Goal: Information Seeking & Learning: Check status

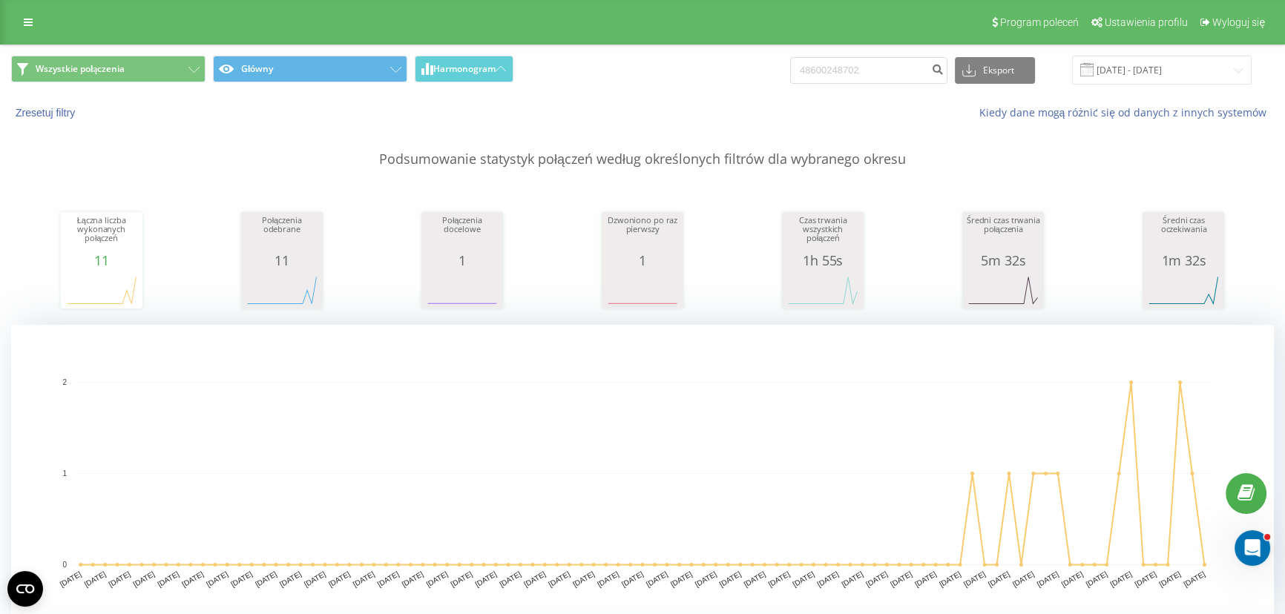
type input "48600248702"
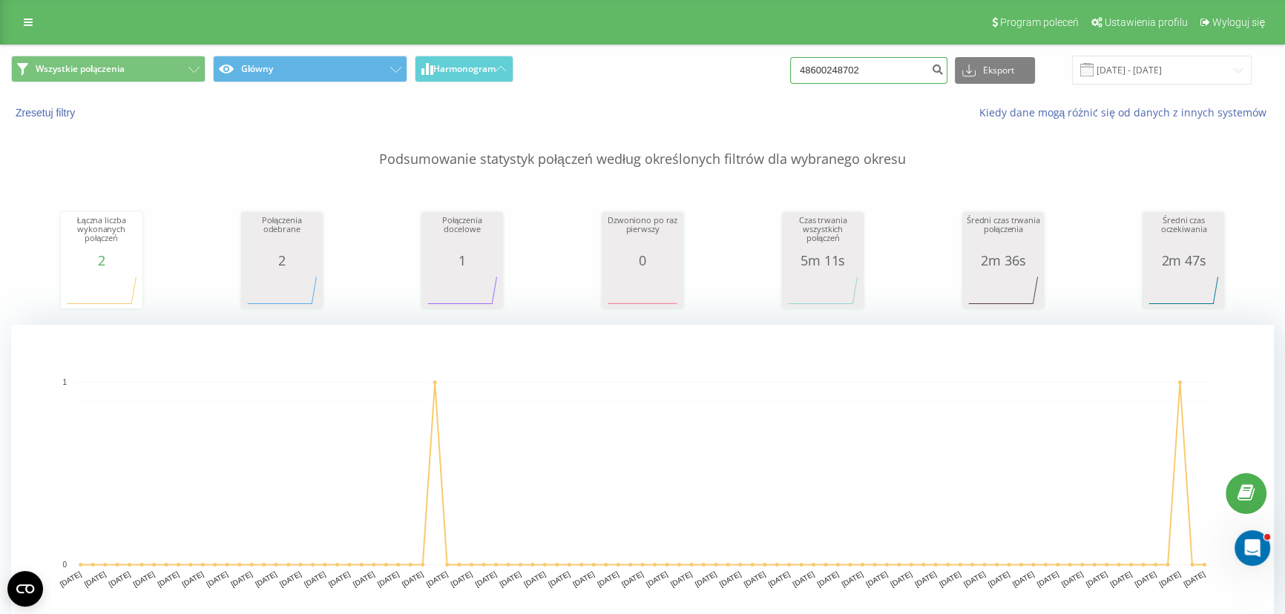
click at [875, 69] on input "48600248702" at bounding box center [868, 70] width 157 height 27
paste input "794250309"
type input "48794250309"
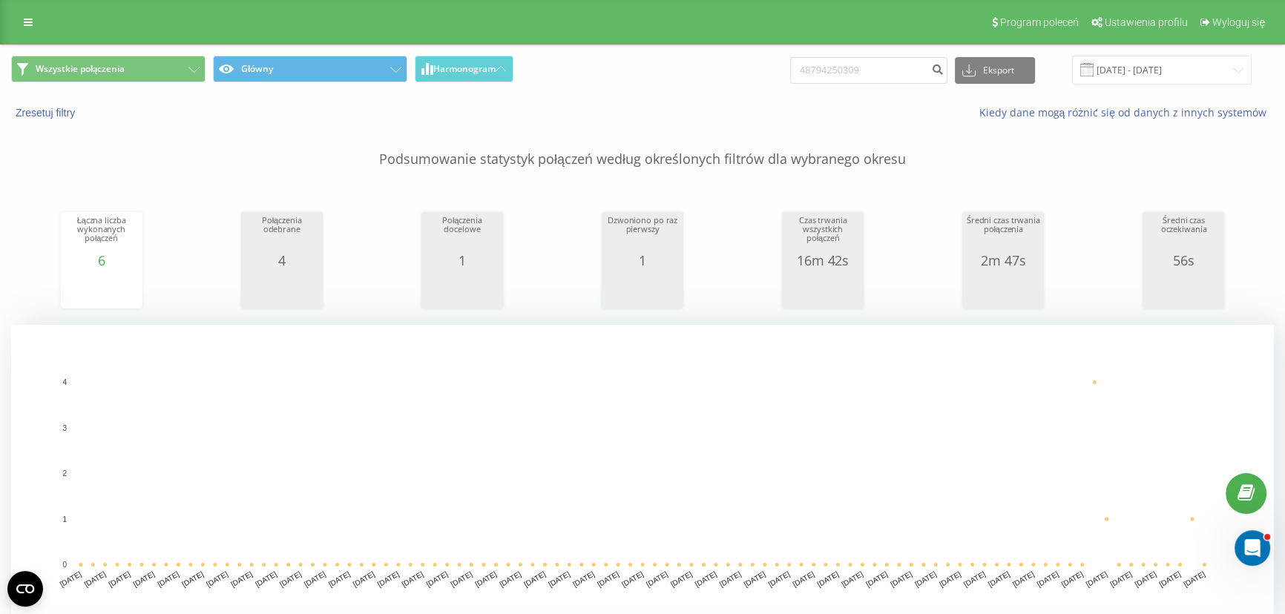
click at [886, 83] on div "48794250309 Eksport .csv .xls .xlsx 20.05.2025 - 20.08.2025" at bounding box center [1020, 70] width 461 height 29
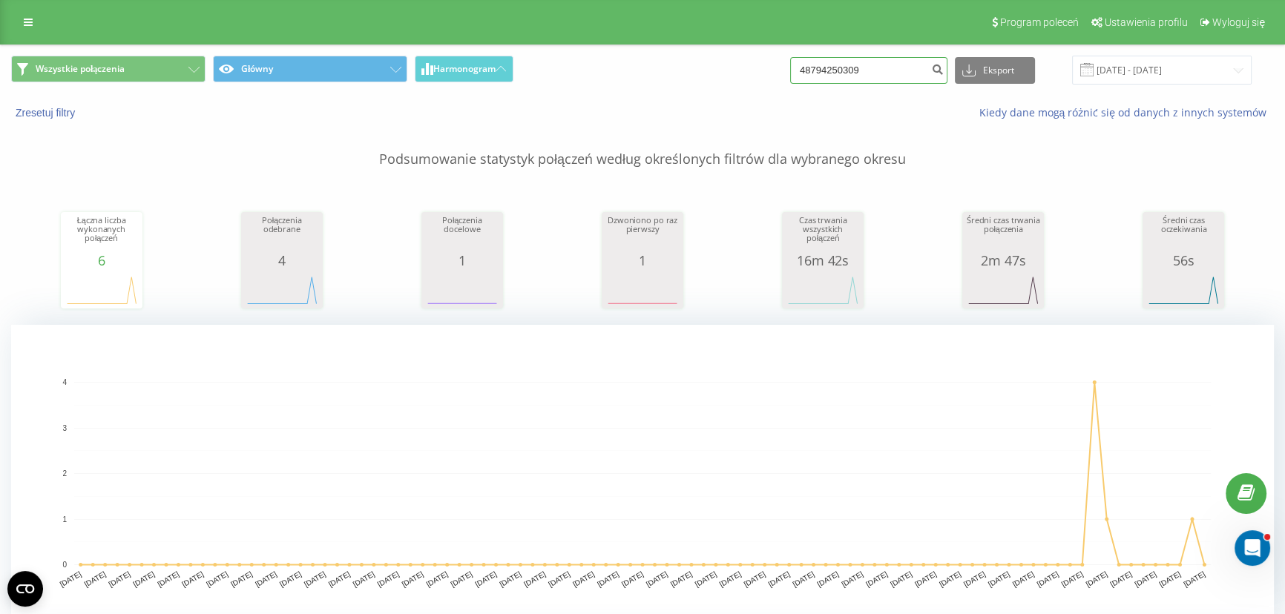
click at [887, 71] on input "48794250309" at bounding box center [868, 70] width 157 height 27
paste input "501284724"
type input "48501284724"
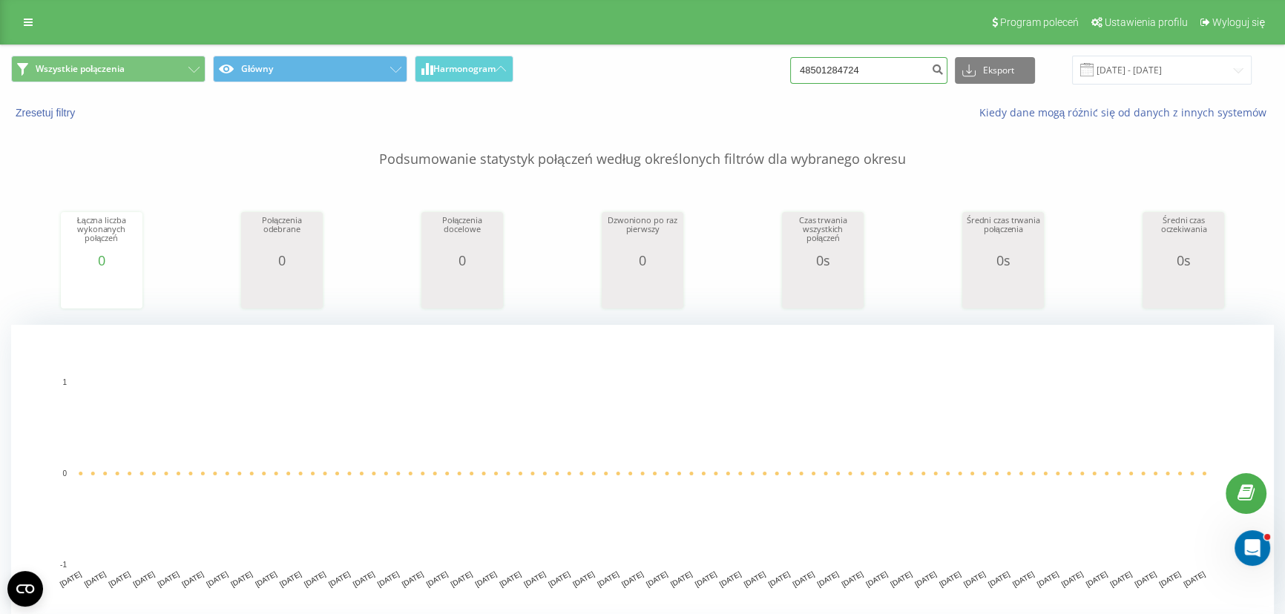
click at [865, 65] on input "48501284724" at bounding box center [868, 70] width 157 height 27
paste input "604357529"
type input "48604357529"
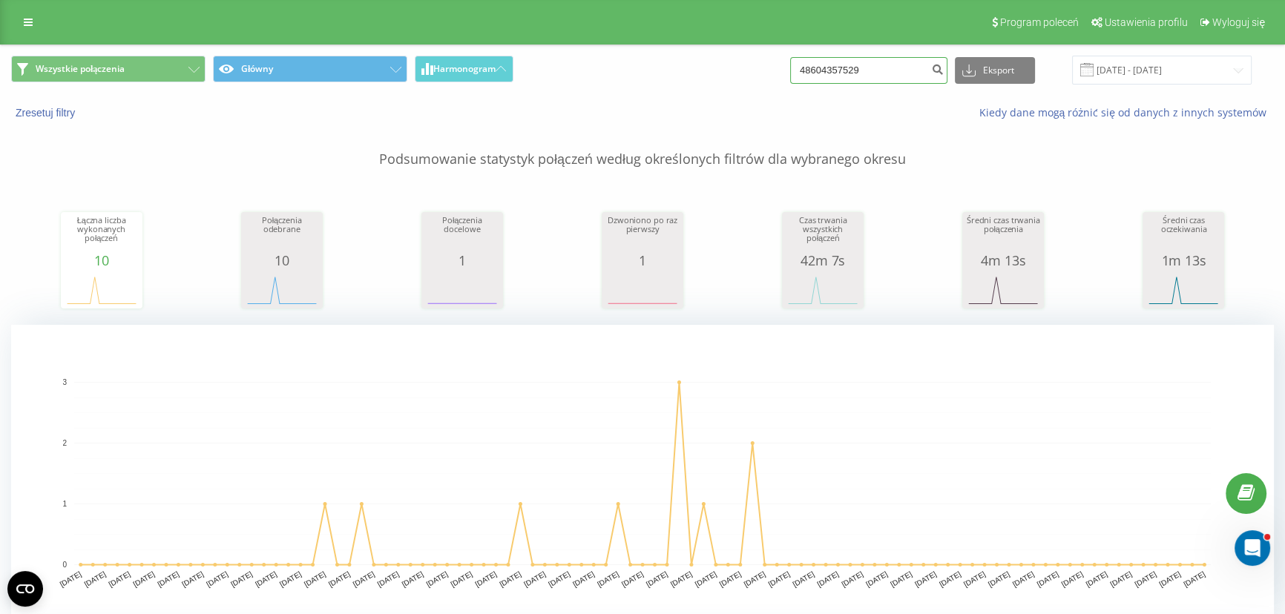
click at [884, 69] on input "48604357529" at bounding box center [868, 70] width 157 height 27
paste input "501284724"
type input "501284724"
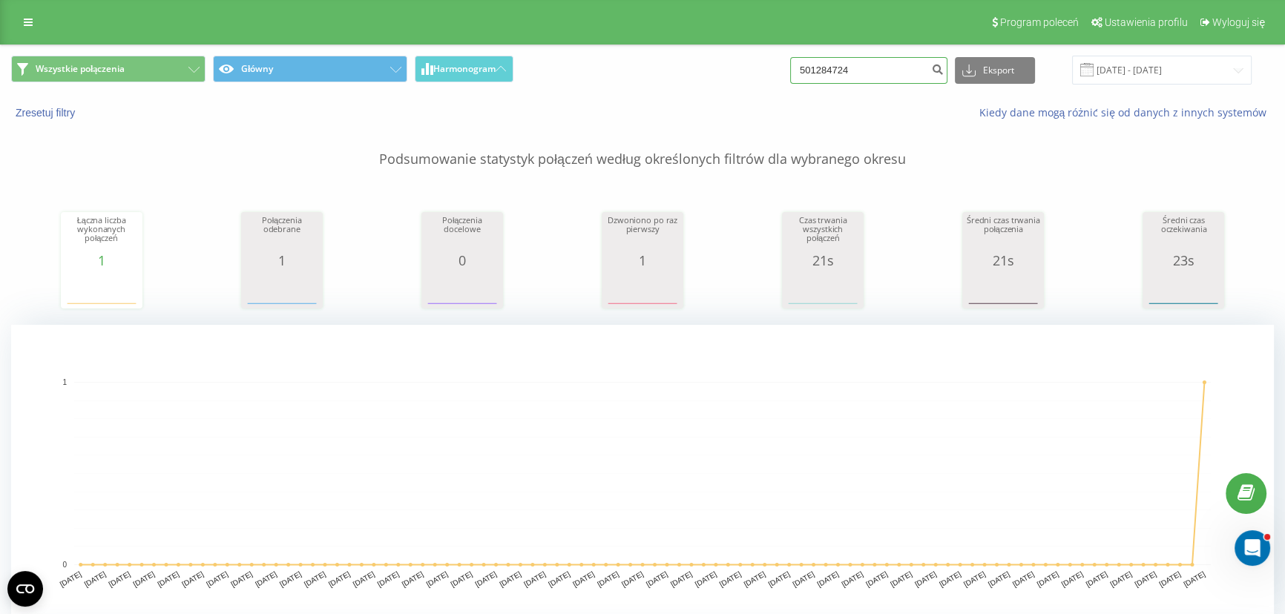
click at [874, 62] on input "501284724" at bounding box center [868, 70] width 157 height 27
paste input "48723313420"
type input "48723313420"
click at [880, 81] on input "48723313420" at bounding box center [868, 70] width 157 height 27
paste input "96104535"
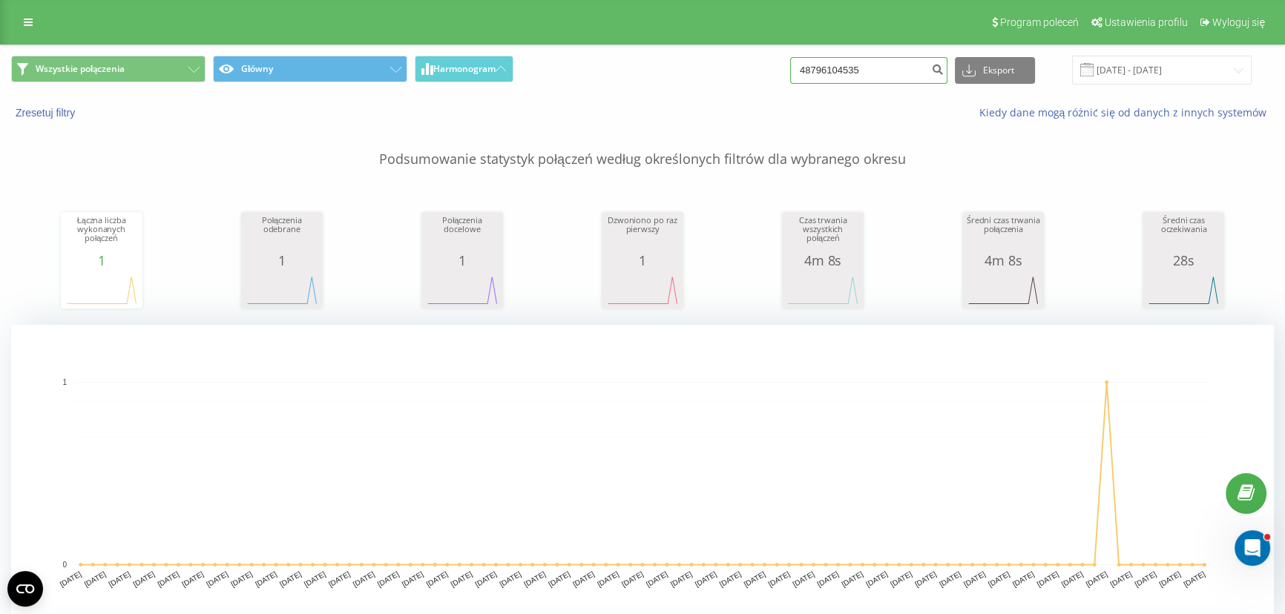
type input "48796104535"
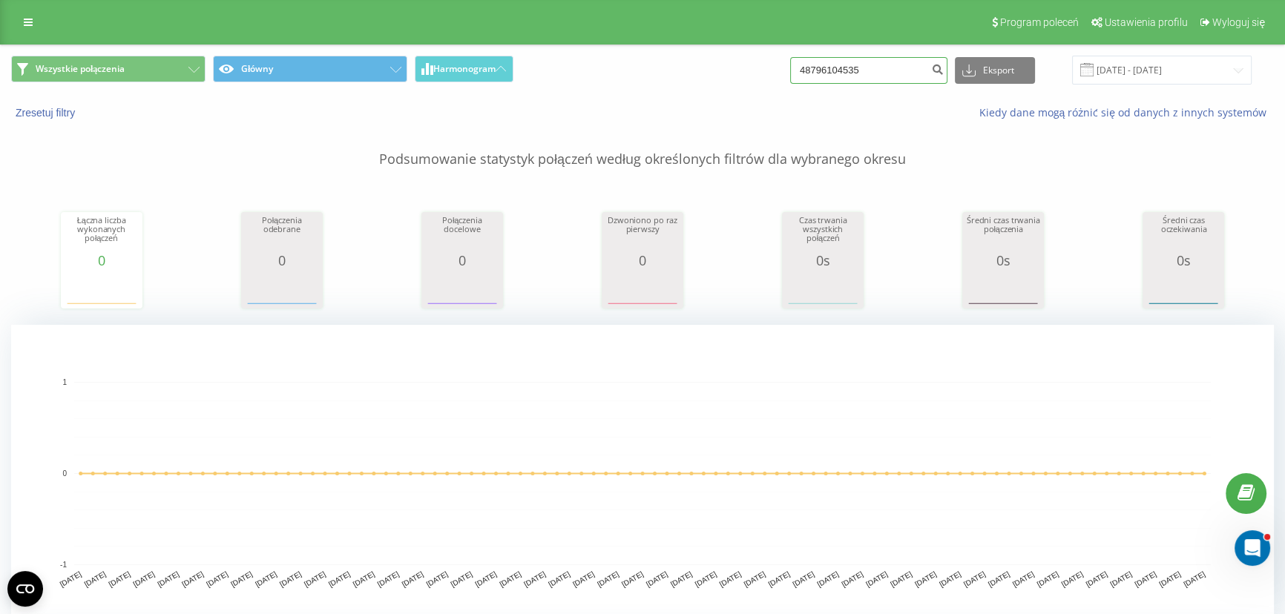
click at [897, 70] on input "48796104535" at bounding box center [868, 70] width 157 height 27
paste input "692413300"
type input "48692413300"
click at [901, 64] on input "48692413300" at bounding box center [868, 70] width 157 height 27
paste input "504423523"
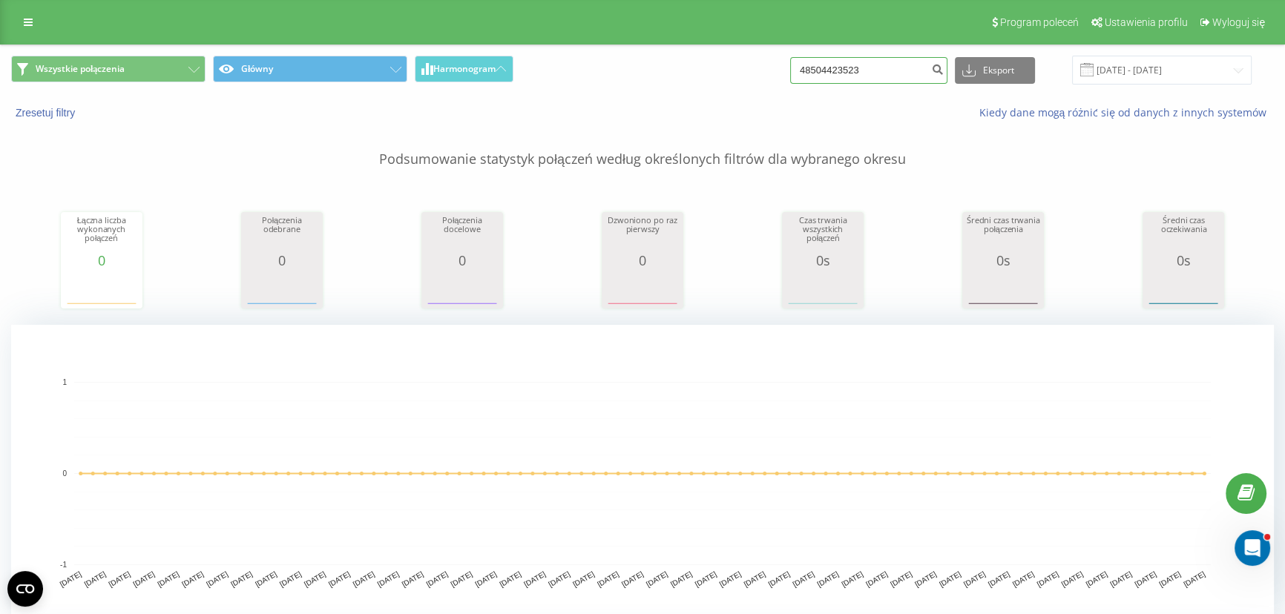
type input "48504423523"
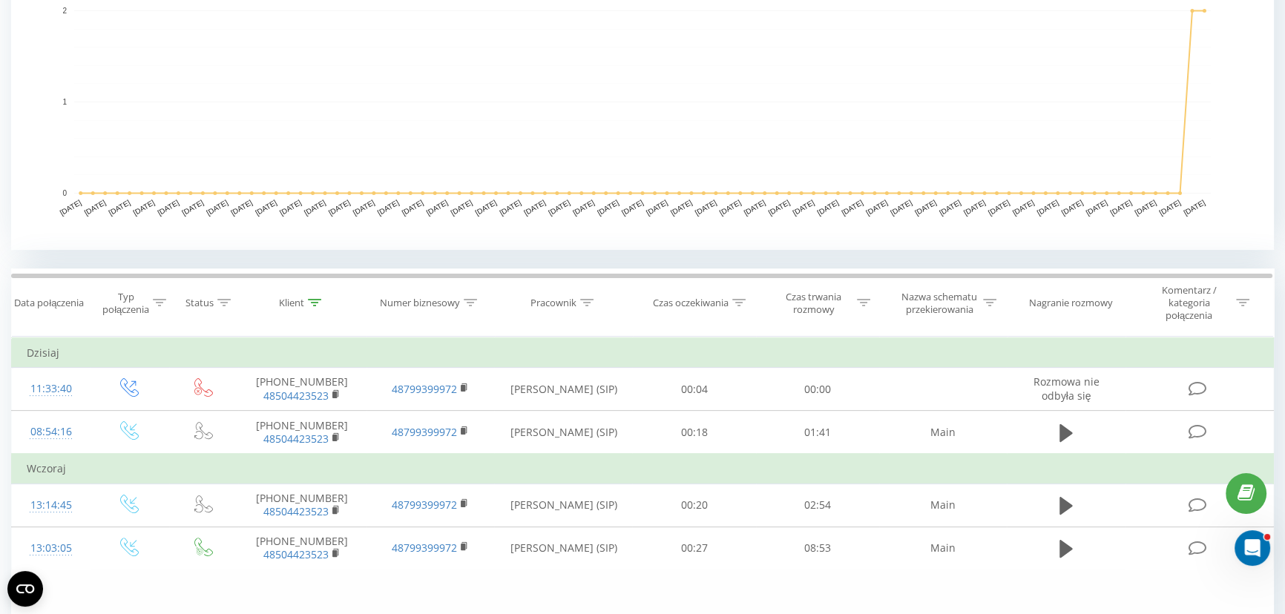
scroll to position [482, 0]
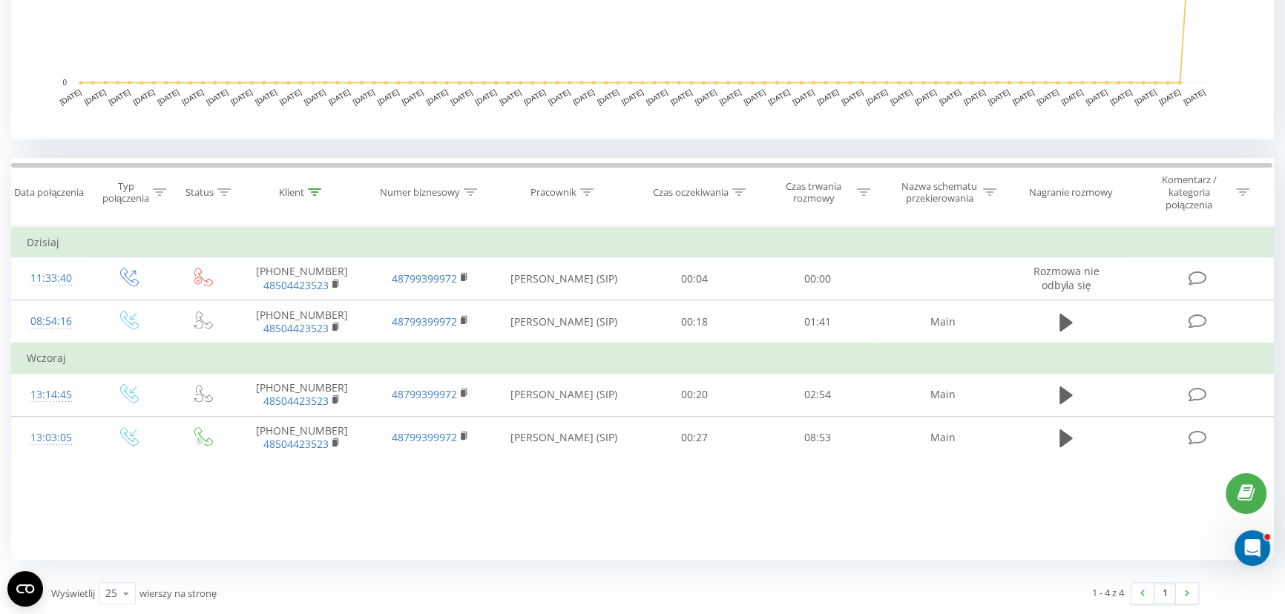
drag, startPoint x: 767, startPoint y: 22, endPoint x: 765, endPoint y: 0, distance: 22.3
drag, startPoint x: 134, startPoint y: 67, endPoint x: 160, endPoint y: 3, distance: 69.8
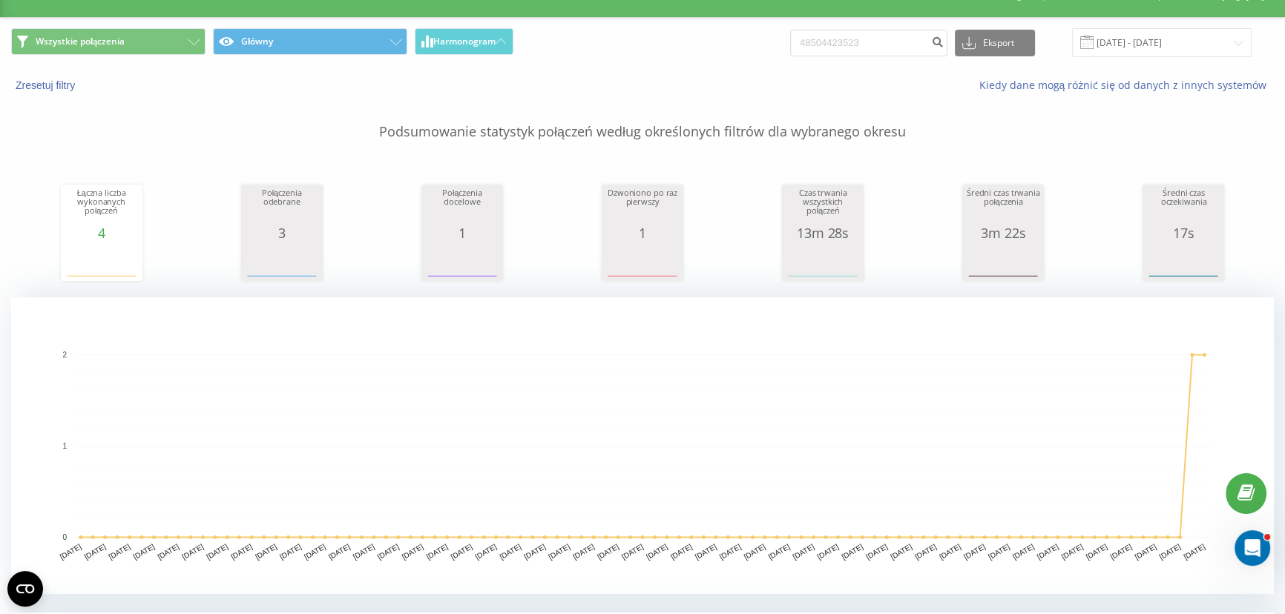
scroll to position [0, 0]
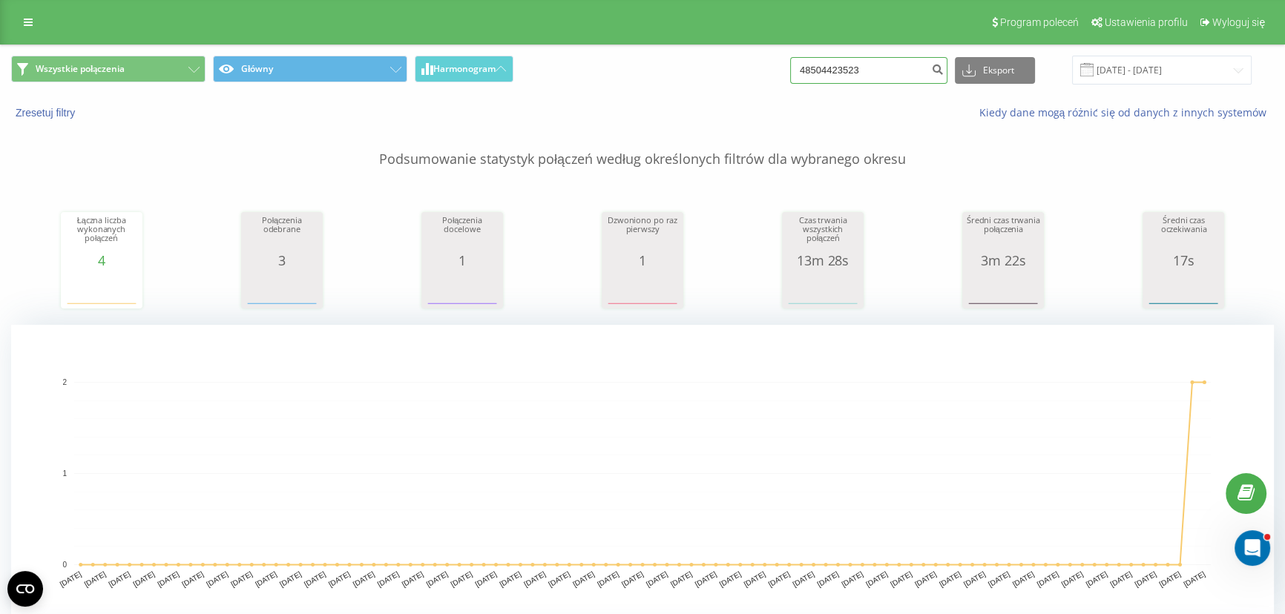
click at [890, 67] on input "48504423523" at bounding box center [868, 70] width 157 height 27
paste input "600494684"
type input "48600494684"
click at [883, 63] on input "48600494684" at bounding box center [868, 70] width 157 height 27
paste input "788011020"
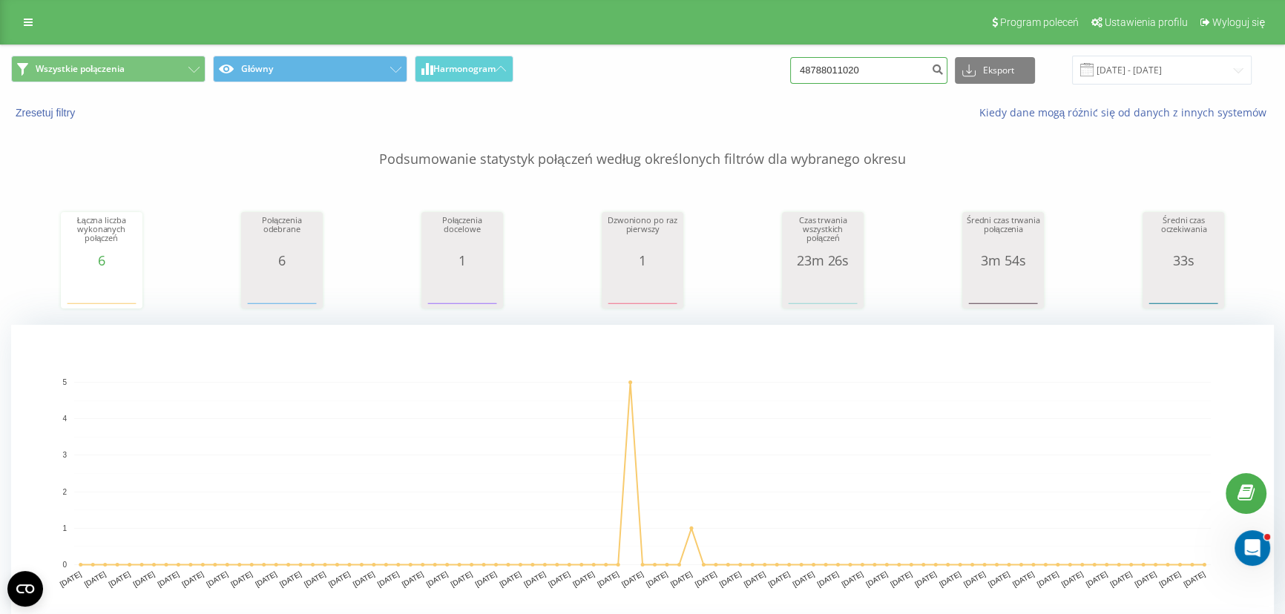
type input "48788011020"
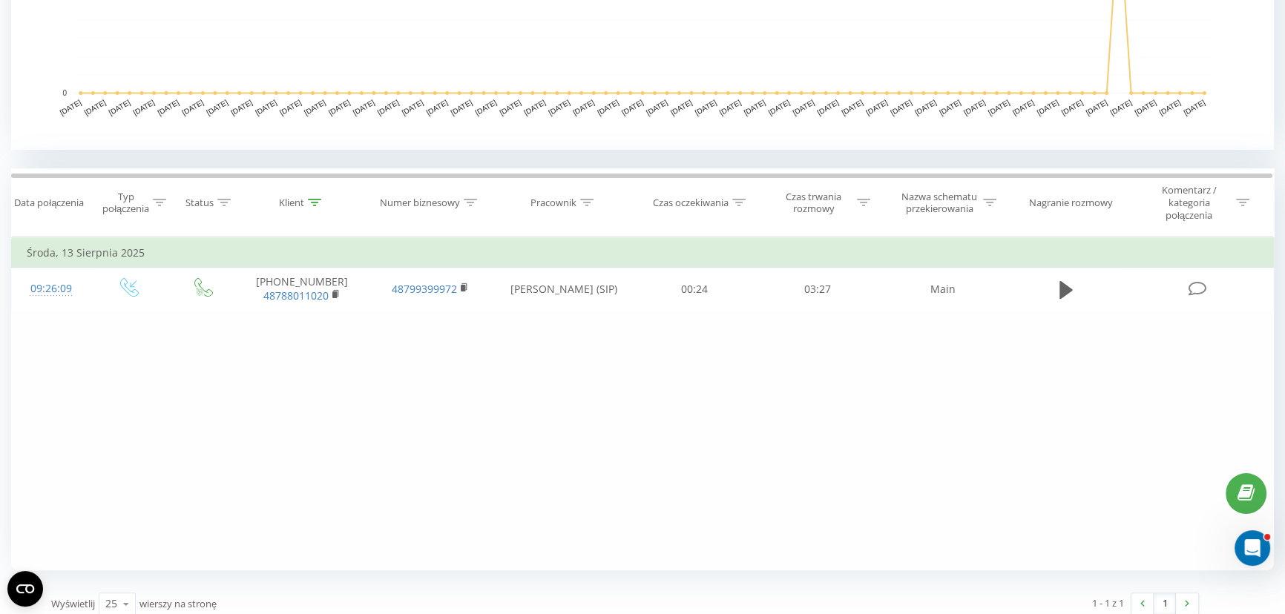
drag, startPoint x: 874, startPoint y: 369, endPoint x: 1287, endPoint y: 319, distance: 415.4
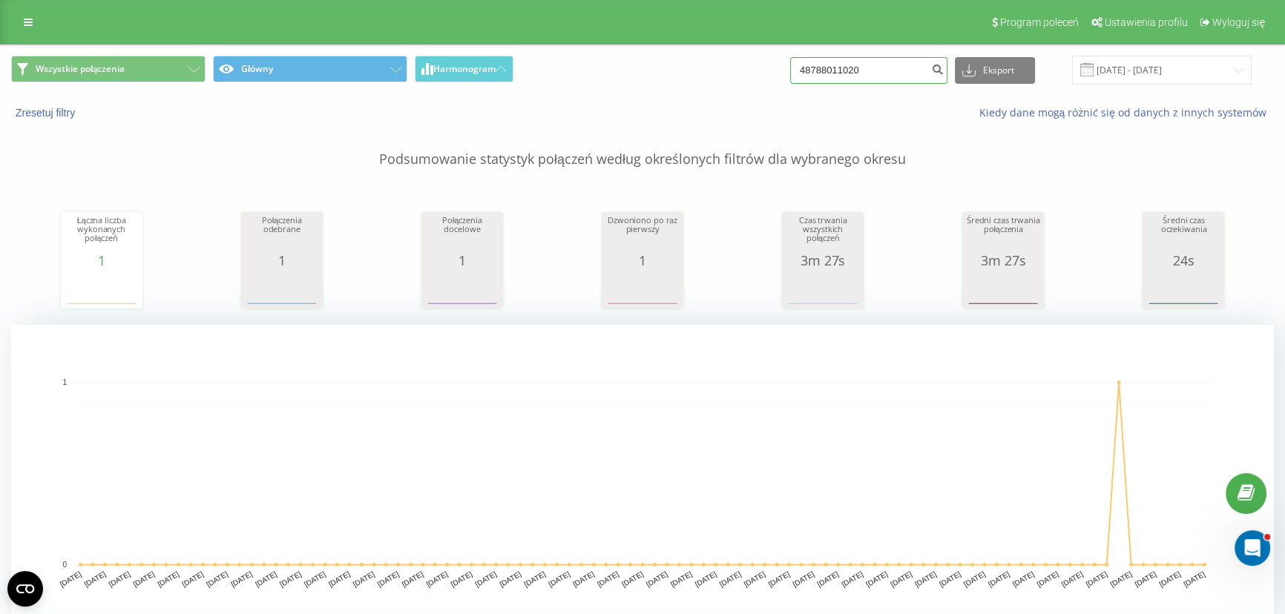
click at [886, 74] on input "48788011020" at bounding box center [868, 70] width 157 height 27
paste input "2539273"
type input "48725392730"
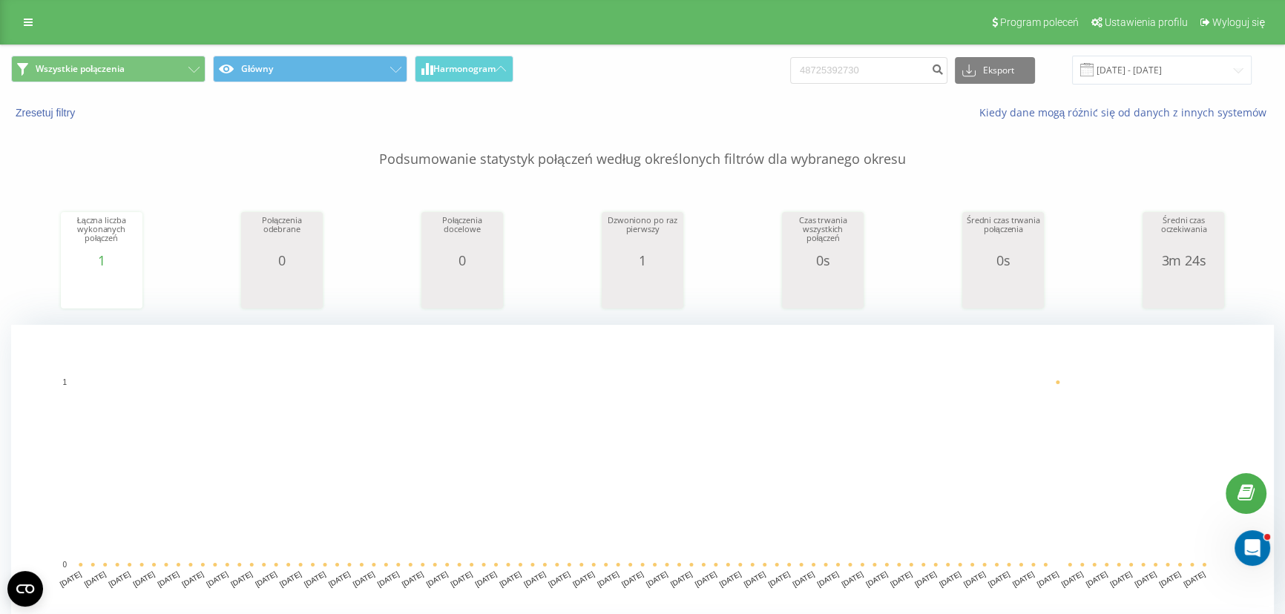
click at [756, 108] on div "Kiedy dane mogą różnić się od danych z innych systemów" at bounding box center [883, 112] width 802 height 15
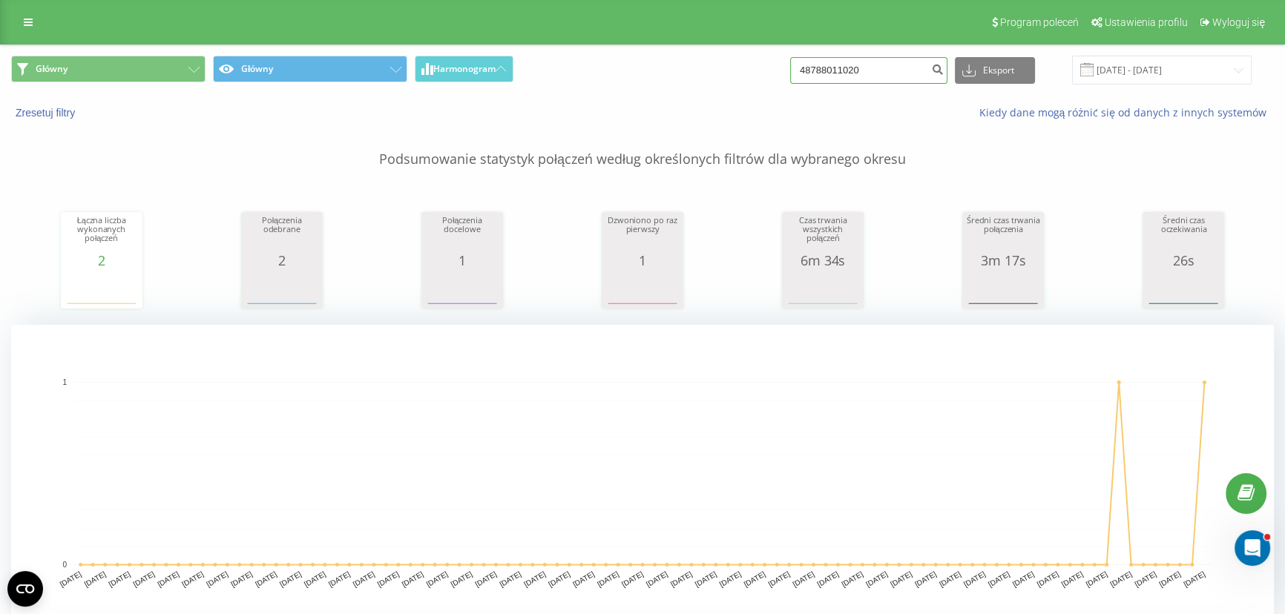
click at [888, 73] on input "48788011020" at bounding box center [868, 70] width 157 height 27
drag, startPoint x: 665, startPoint y: 136, endPoint x: 682, endPoint y: 103, distance: 36.5
click at [667, 136] on p "Podsumowanie statystyk połączeń według określonych filtrów dla wybranego okresu" at bounding box center [642, 144] width 1262 height 49
click at [704, 119] on div "Kiedy dane mogą różnić się od danych z innych systemów" at bounding box center [883, 112] width 802 height 15
click at [884, 69] on input "48788011020" at bounding box center [868, 70] width 157 height 27
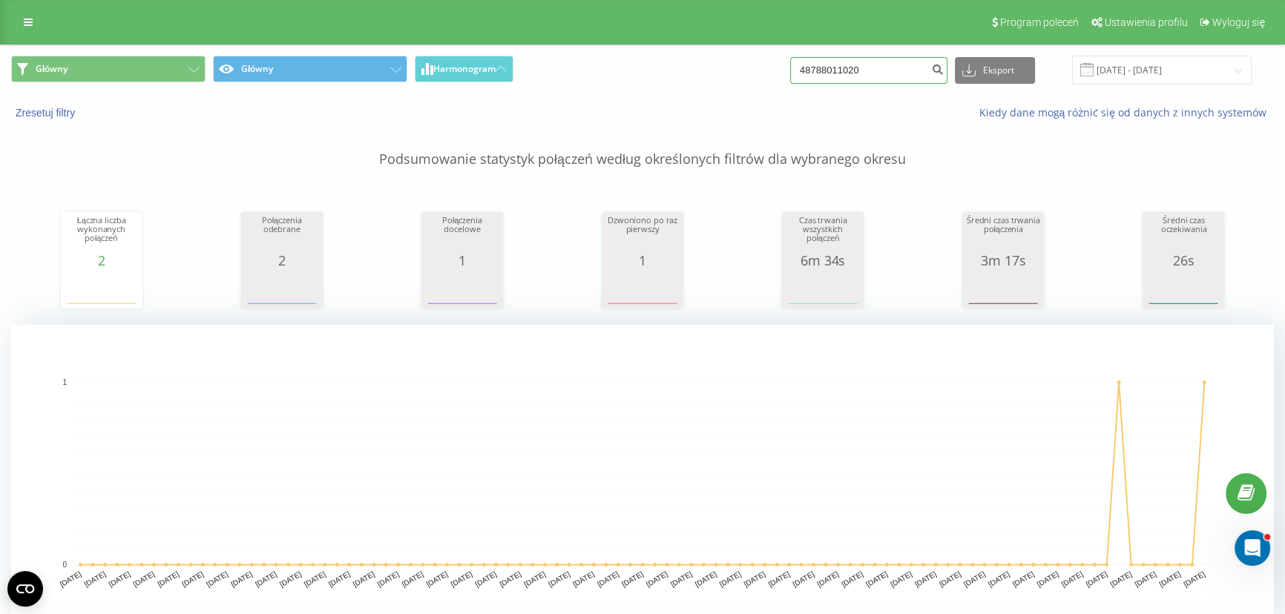
paste input "601867506"
type input "48601867506"
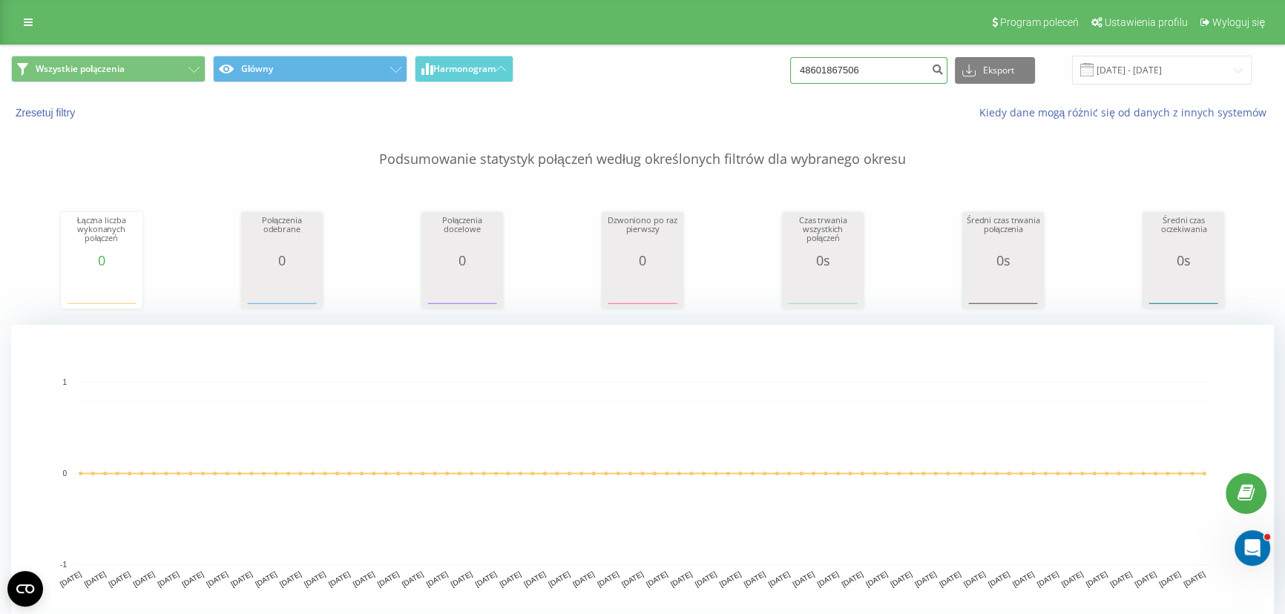
drag, startPoint x: 892, startPoint y: 63, endPoint x: 828, endPoint y: 68, distance: 64.7
click at [833, 70] on input "48601867506" at bounding box center [868, 70] width 157 height 27
click at [874, 74] on input "48601867506" at bounding box center [868, 70] width 157 height 27
paste input "574702172"
type input "48574702172"
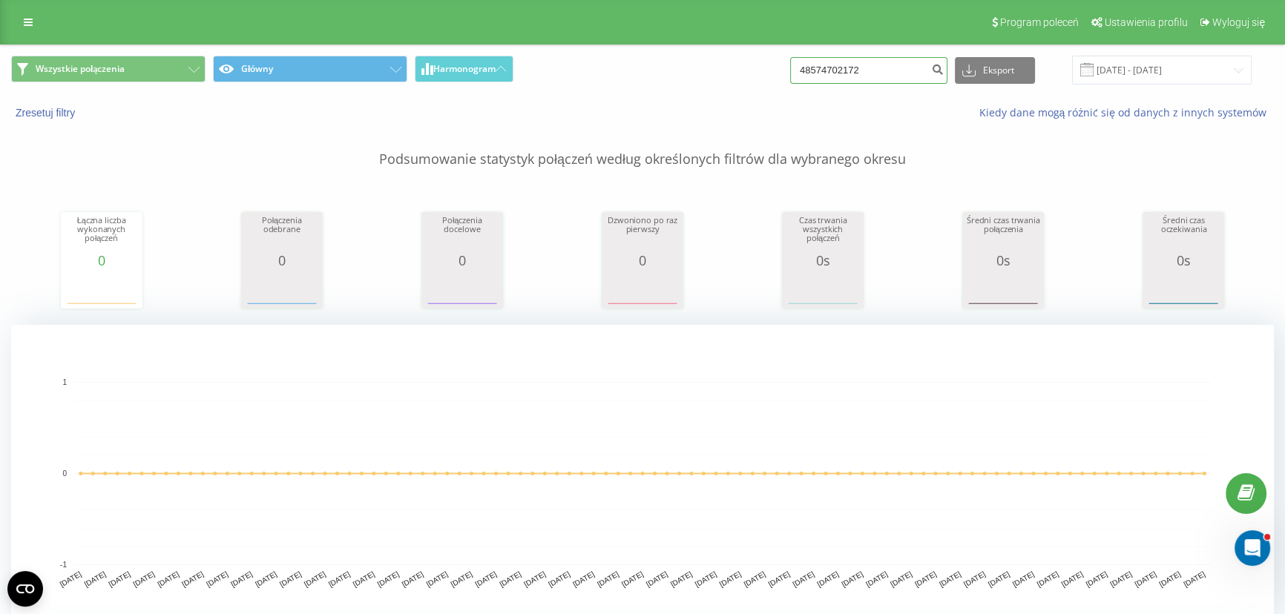
click at [880, 59] on input "48574702172" at bounding box center [868, 70] width 157 height 27
paste input "730600740"
type input "48730600740"
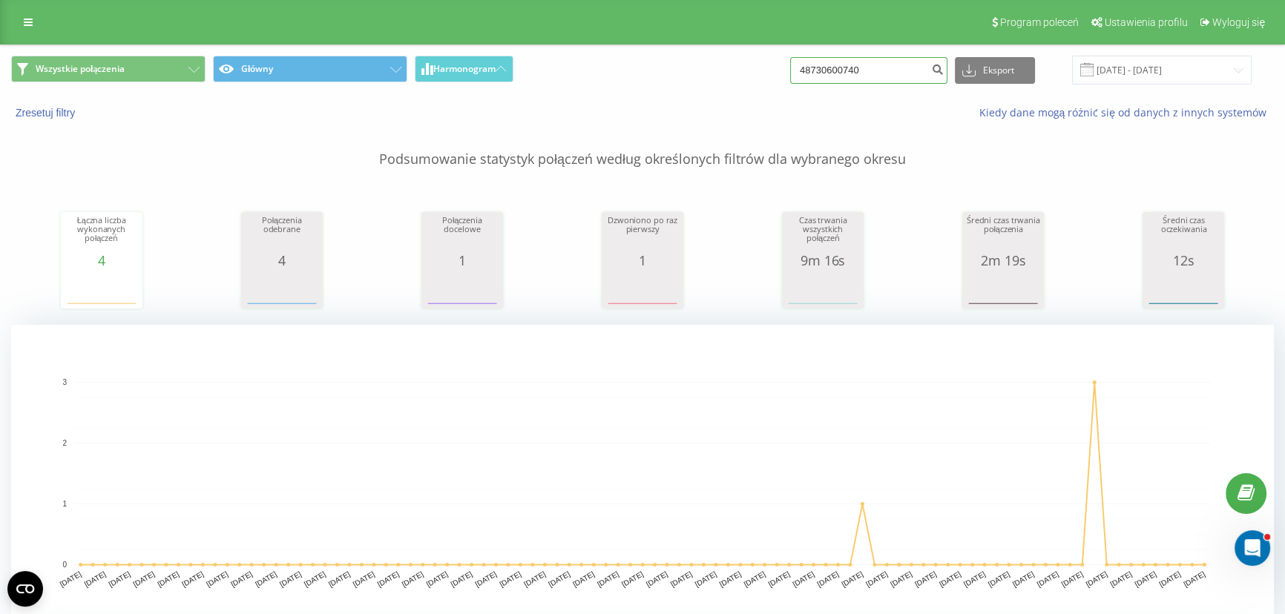
click at [892, 70] on input "48730600740" at bounding box center [868, 70] width 157 height 27
paste input
type input "730600740"
click at [865, 72] on input "730600740" at bounding box center [868, 70] width 157 height 27
paste input "48693561621"
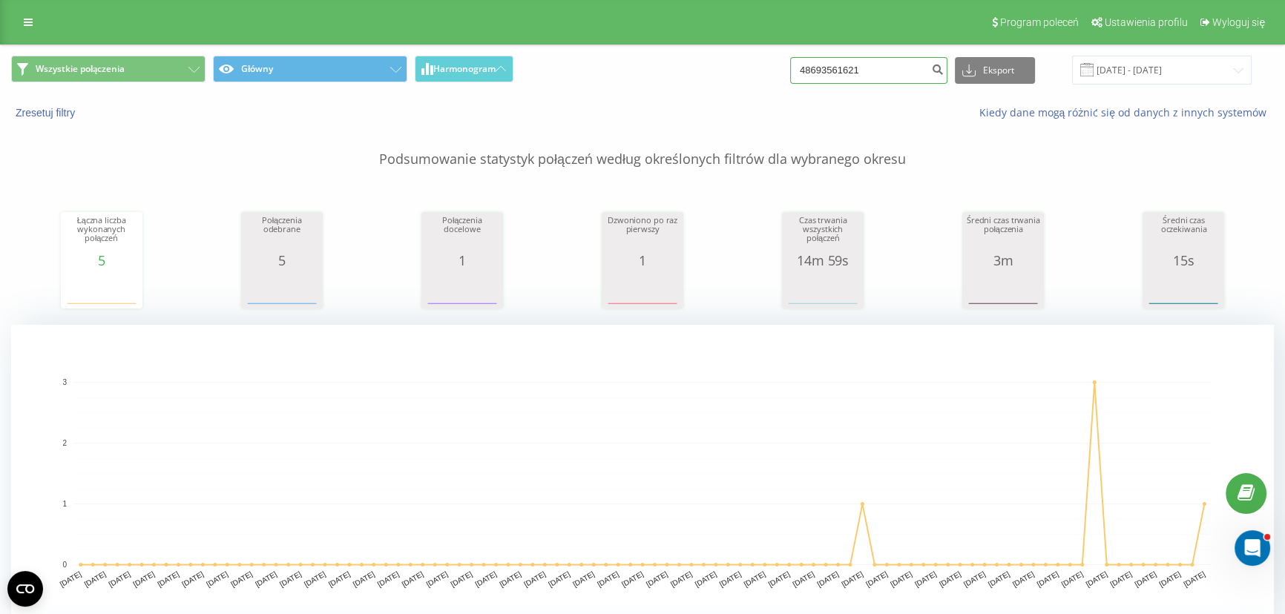
type input "48693561621"
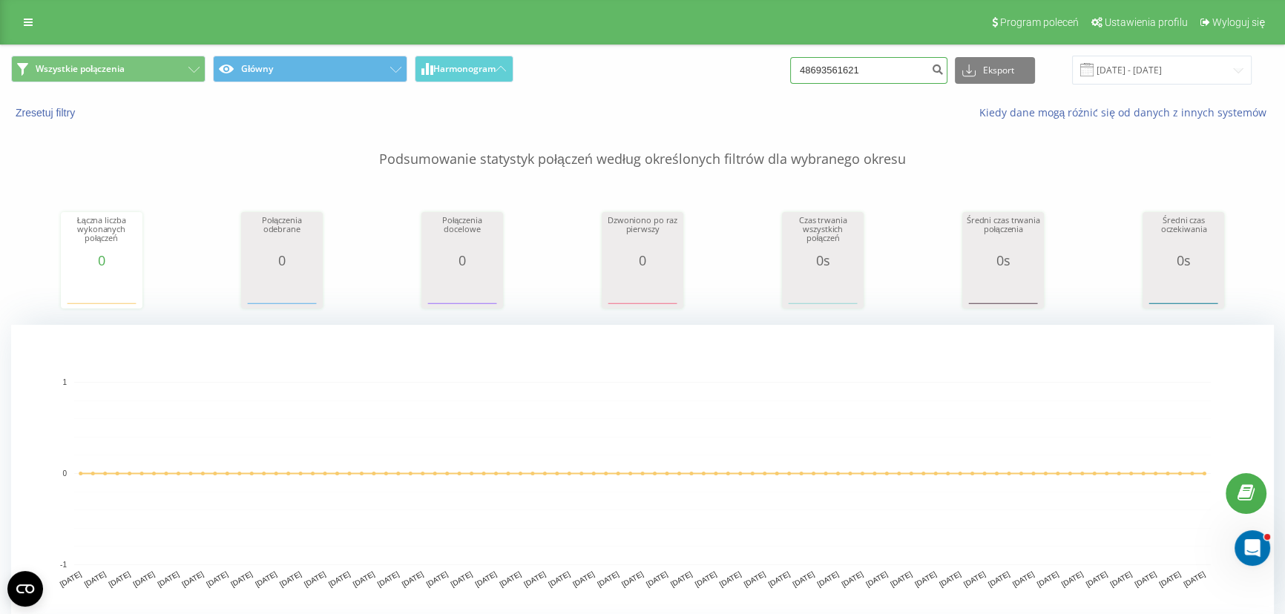
click at [883, 81] on input "48693561621" at bounding box center [868, 70] width 157 height 27
paste input "606-239-886"
click at [859, 70] on input "606-239-886" at bounding box center [868, 70] width 157 height 27
type input "606239886"
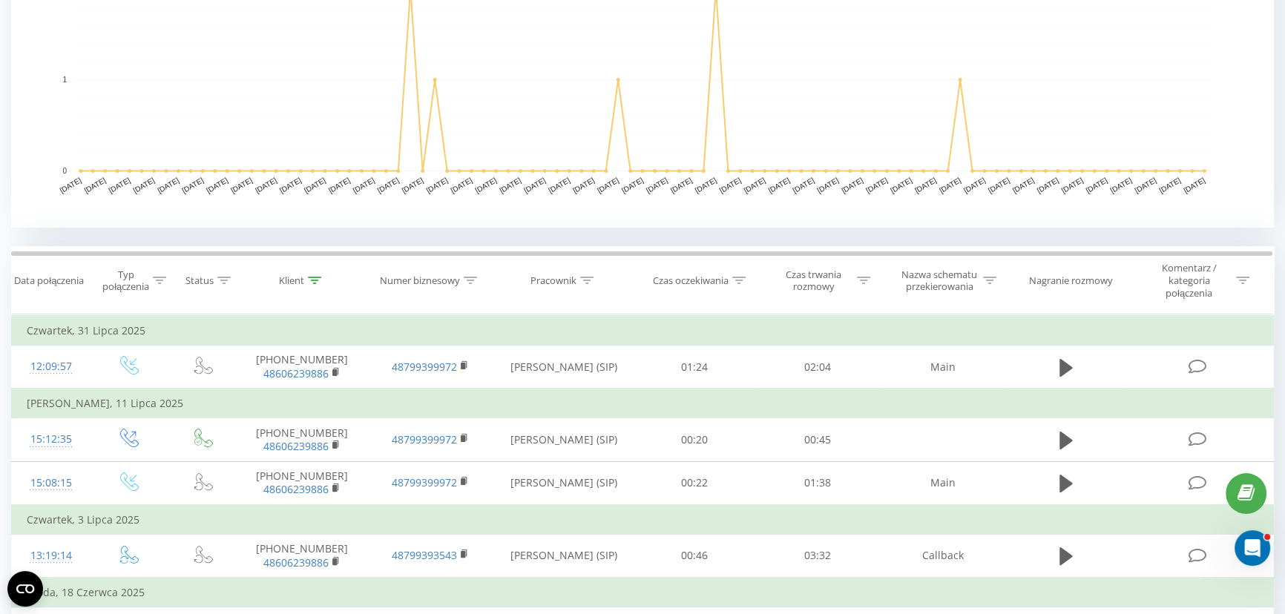
scroll to position [472, 0]
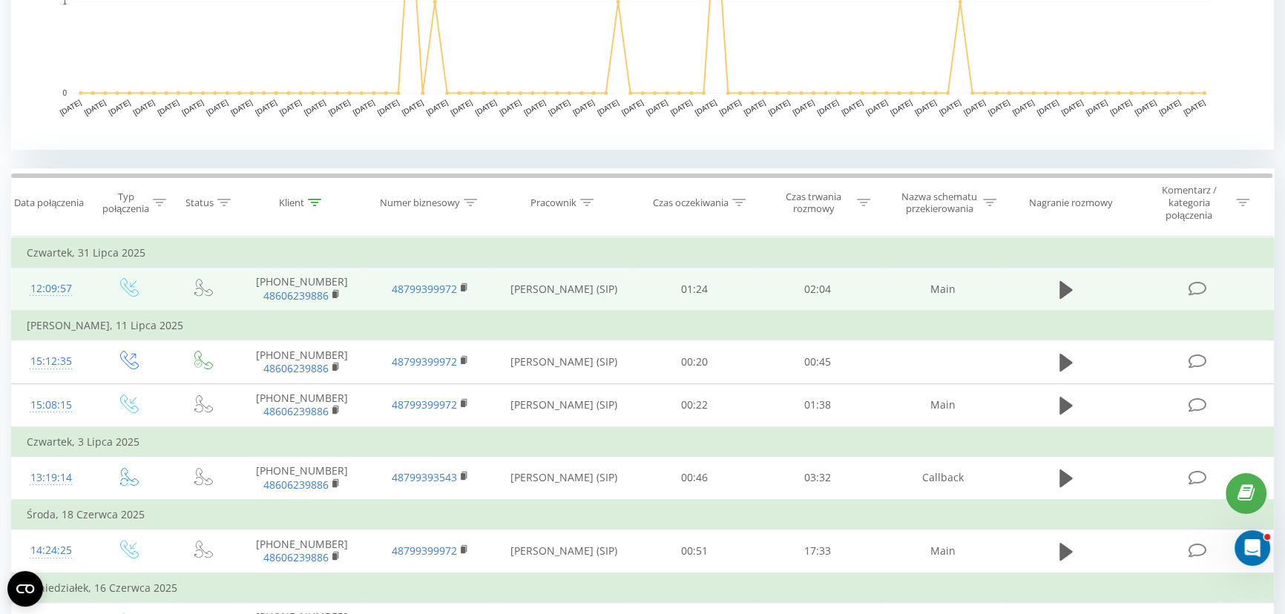
drag, startPoint x: 448, startPoint y: 78, endPoint x: 1053, endPoint y: 282, distance: 638.7
click at [1053, 282] on td at bounding box center [1066, 290] width 118 height 44
click at [1065, 283] on icon at bounding box center [1065, 290] width 13 height 21
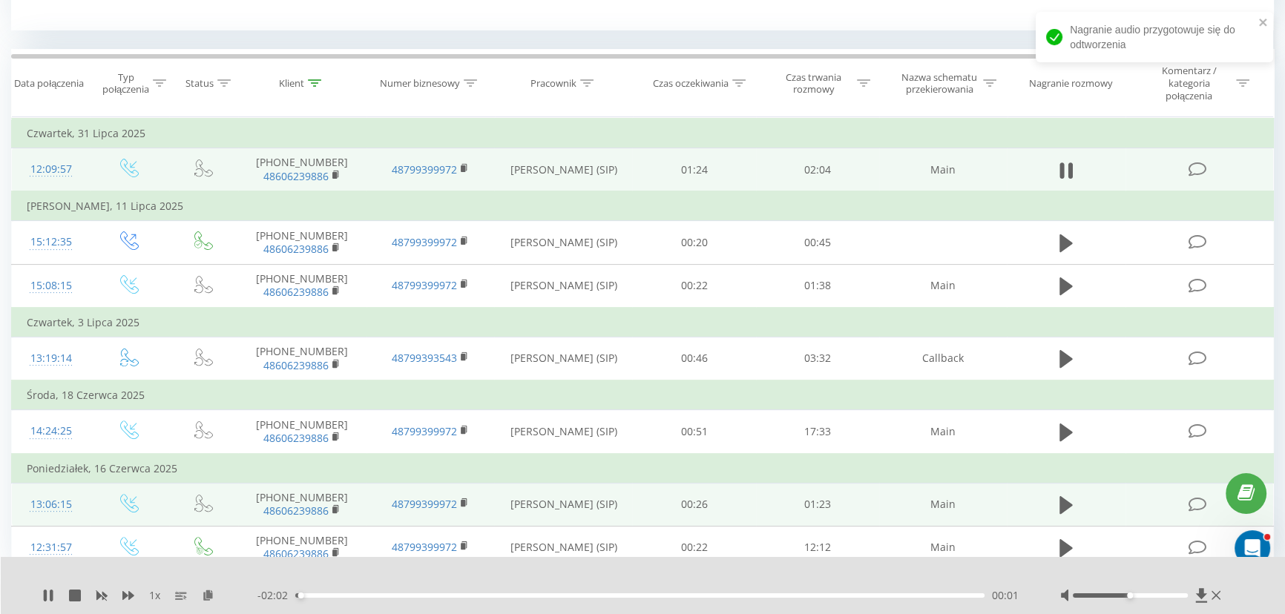
scroll to position [601, 0]
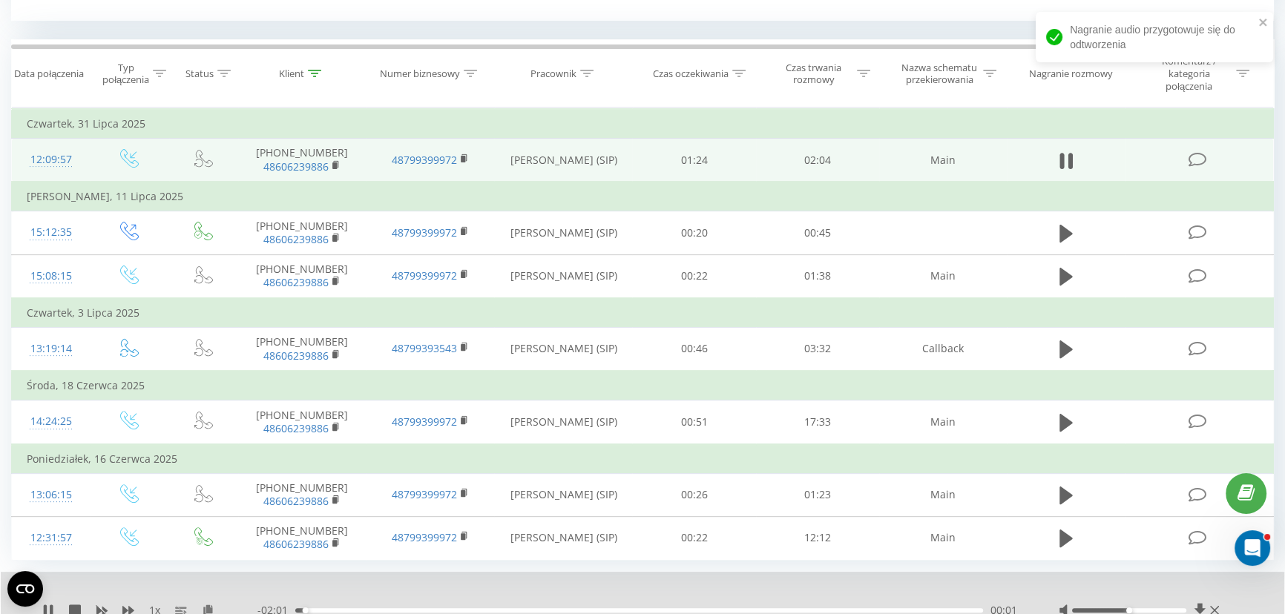
click at [321, 608] on div "00:01" at bounding box center [639, 610] width 688 height 4
click at [693, 609] on div "01:06" at bounding box center [639, 610] width 688 height 4
click at [716, 608] on div "01:11" at bounding box center [639, 610] width 688 height 4
click at [734, 608] on div "01:15" at bounding box center [639, 610] width 688 height 4
click at [752, 608] on div "01:18" at bounding box center [639, 610] width 688 height 4
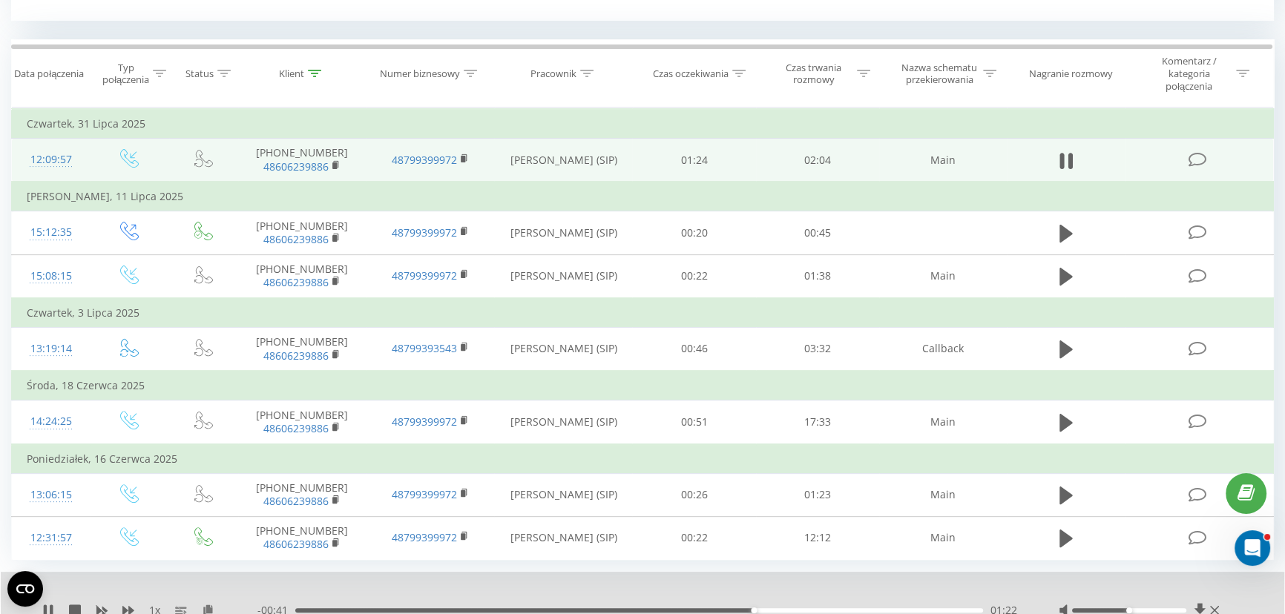
click at [775, 608] on div "01:22" at bounding box center [639, 610] width 688 height 4
click at [800, 608] on div "01:26" at bounding box center [639, 610] width 688 height 4
click at [823, 608] on div "01:30" at bounding box center [639, 610] width 688 height 4
click at [846, 608] on div "01:34" at bounding box center [639, 610] width 688 height 4
click at [882, 608] on div "01:42" at bounding box center [639, 610] width 688 height 4
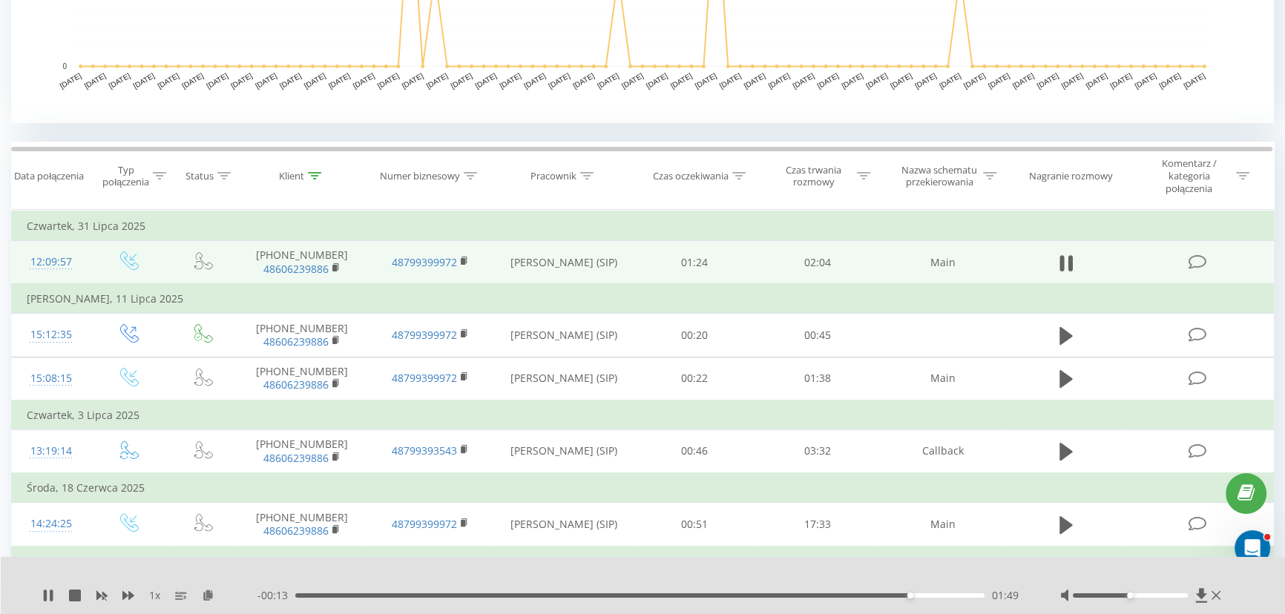
scroll to position [455, 0]
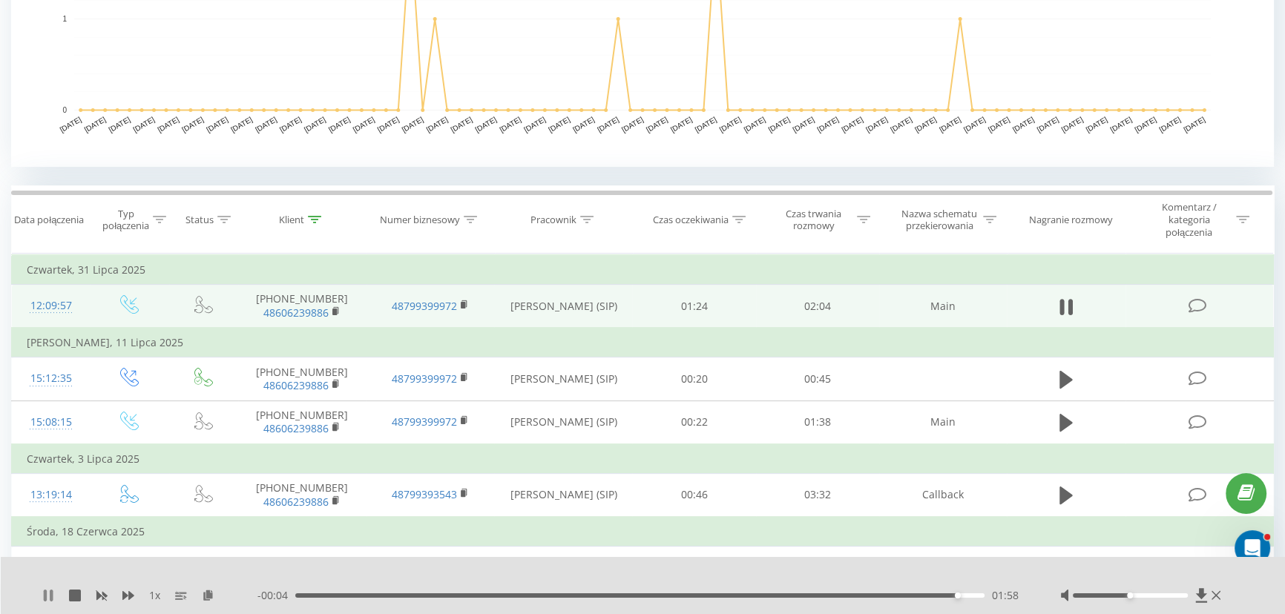
click at [45, 593] on icon at bounding box center [45, 596] width 3 height 12
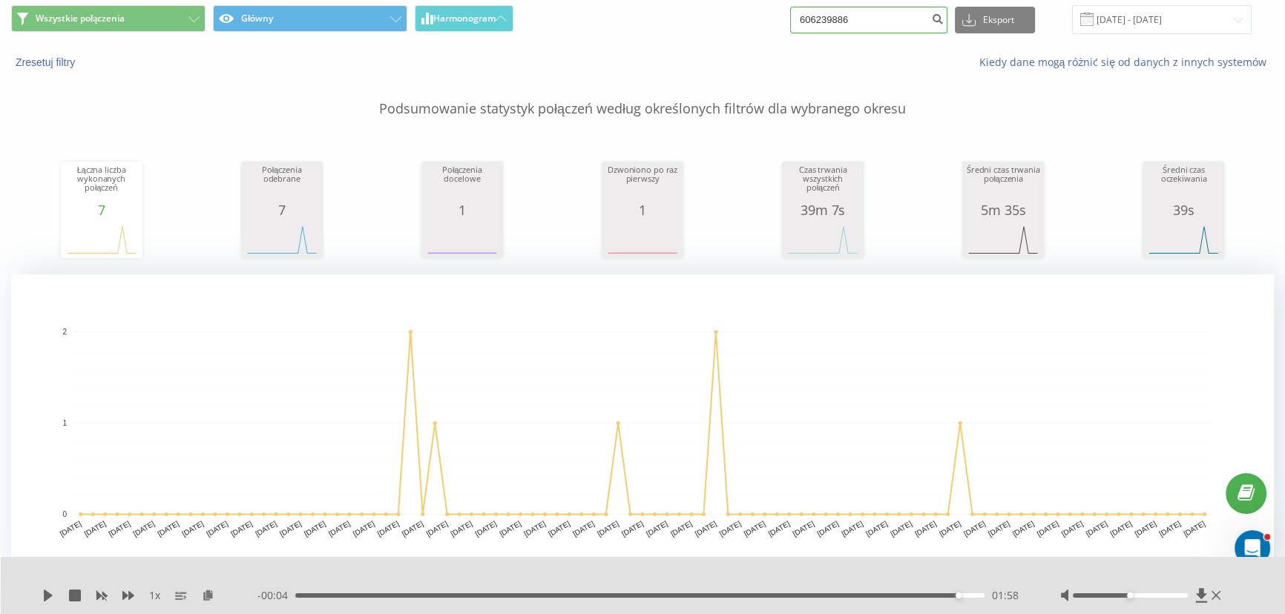
click at [854, 24] on input "606239886" at bounding box center [868, 20] width 157 height 27
paste input "508-390-730"
click at [860, 18] on input "508-390-730" at bounding box center [868, 20] width 157 height 27
click at [840, 18] on input "508-390730" at bounding box center [868, 20] width 157 height 27
type input "508390730"
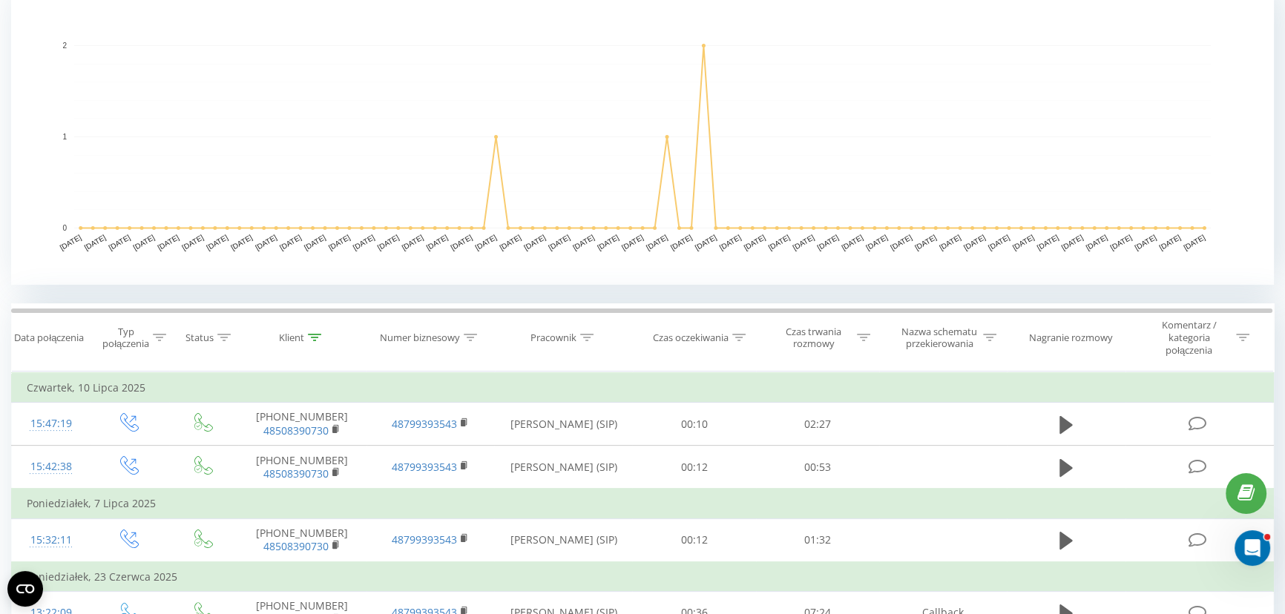
drag, startPoint x: 498, startPoint y: 305, endPoint x: 510, endPoint y: 290, distance: 18.5
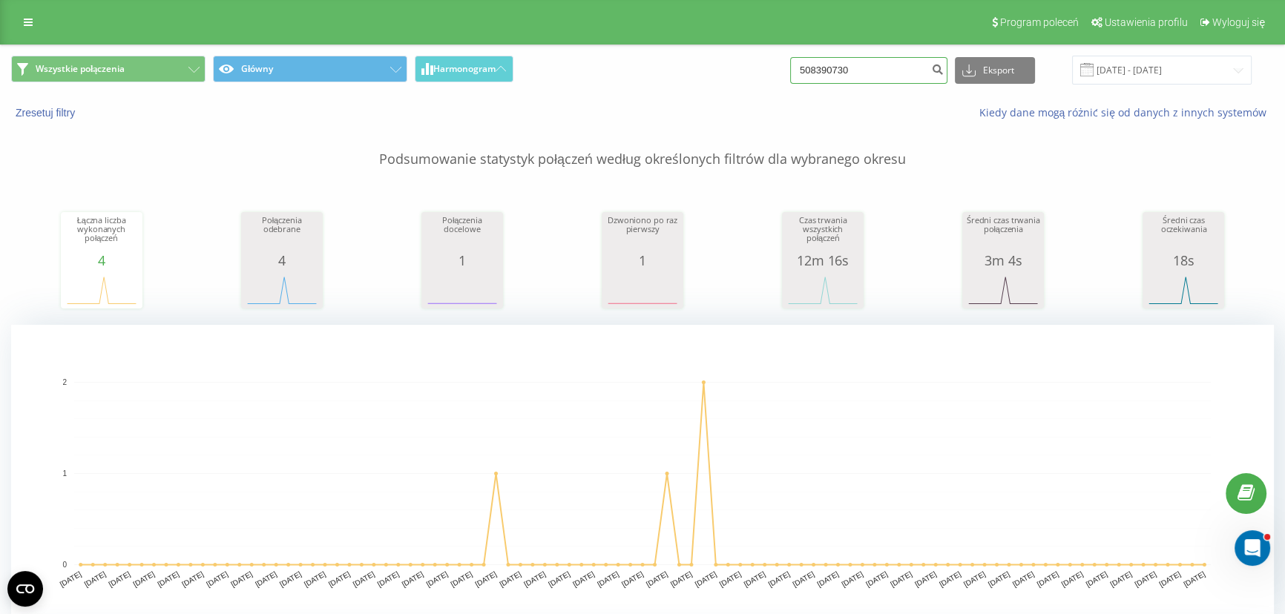
click at [875, 68] on input "508390730" at bounding box center [868, 70] width 157 height 27
paste input "[PHONE_NUMBER]"
click at [860, 66] on input "[PHONE_NUMBER]" at bounding box center [868, 70] width 157 height 27
type input "663588586"
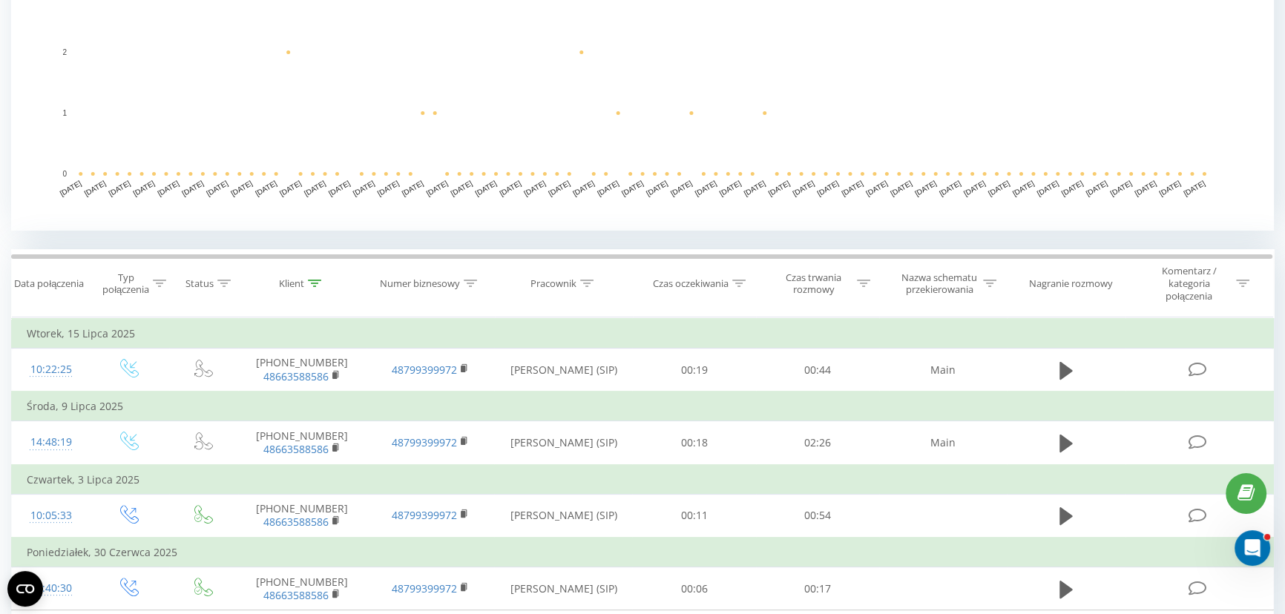
scroll to position [472, 0]
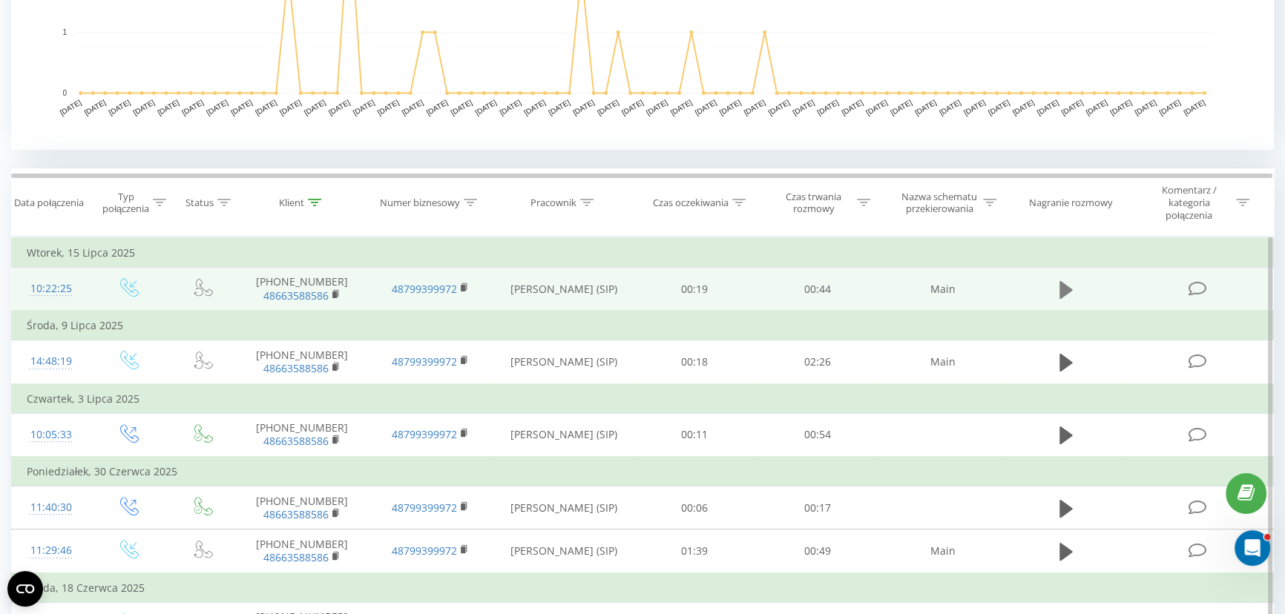
click at [1067, 289] on icon at bounding box center [1065, 289] width 13 height 18
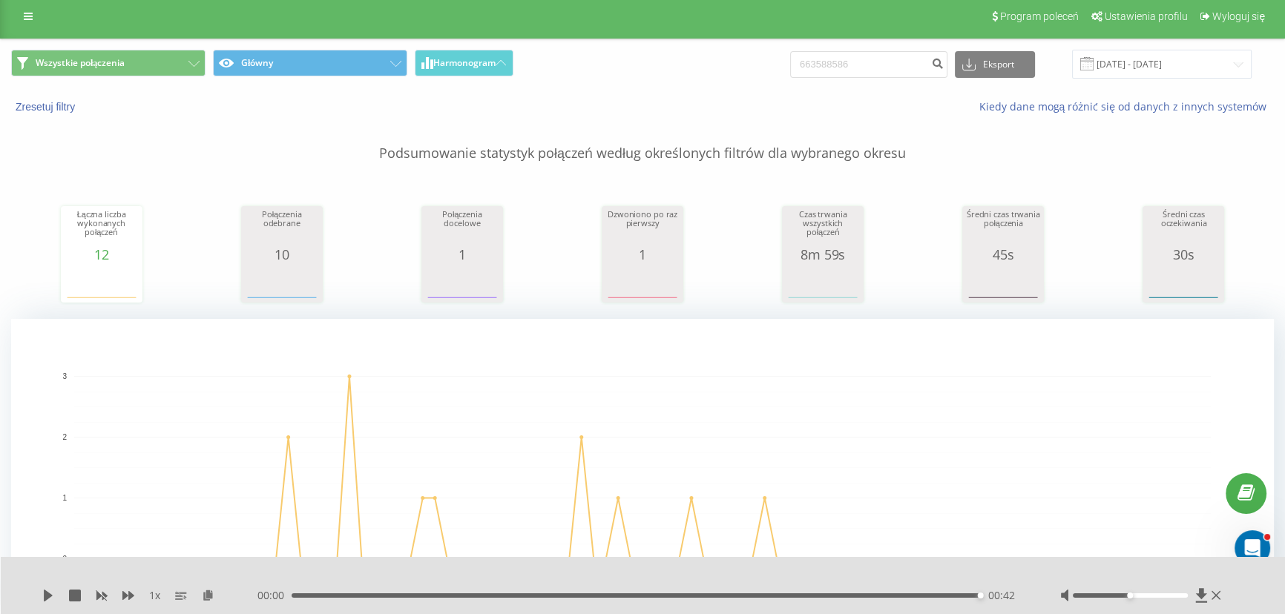
scroll to position [0, 0]
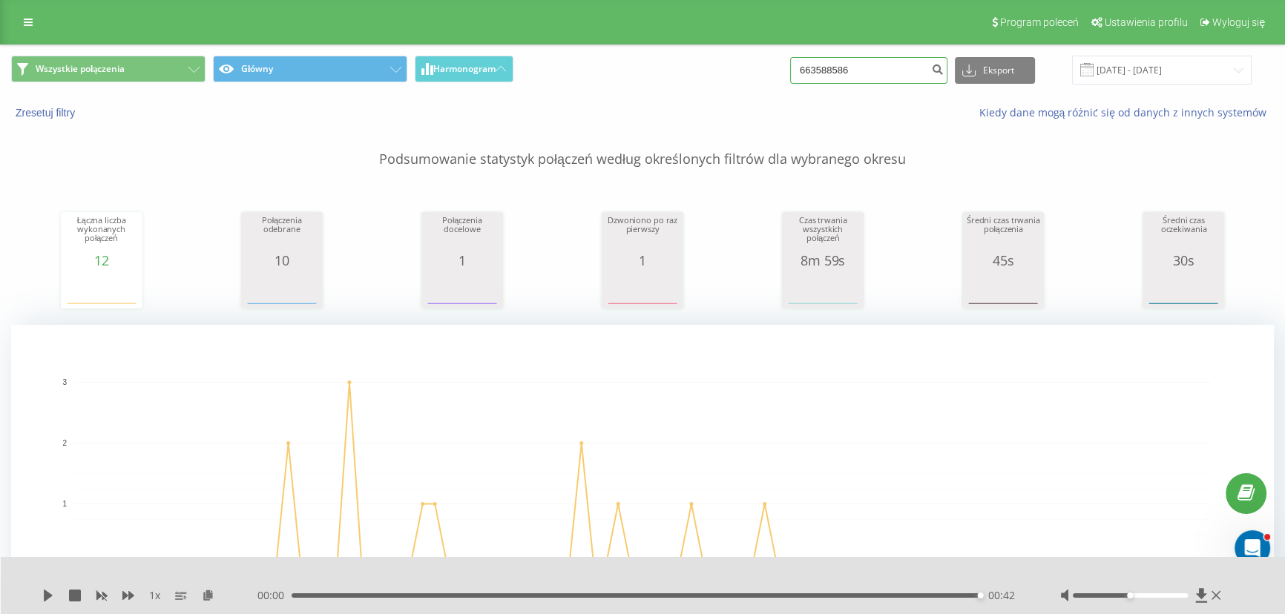
click at [876, 67] on input "663588586" at bounding box center [868, 70] width 157 height 27
paste input "792-325-325"
click at [862, 70] on input "792-325-325" at bounding box center [868, 70] width 157 height 27
type input "792325325"
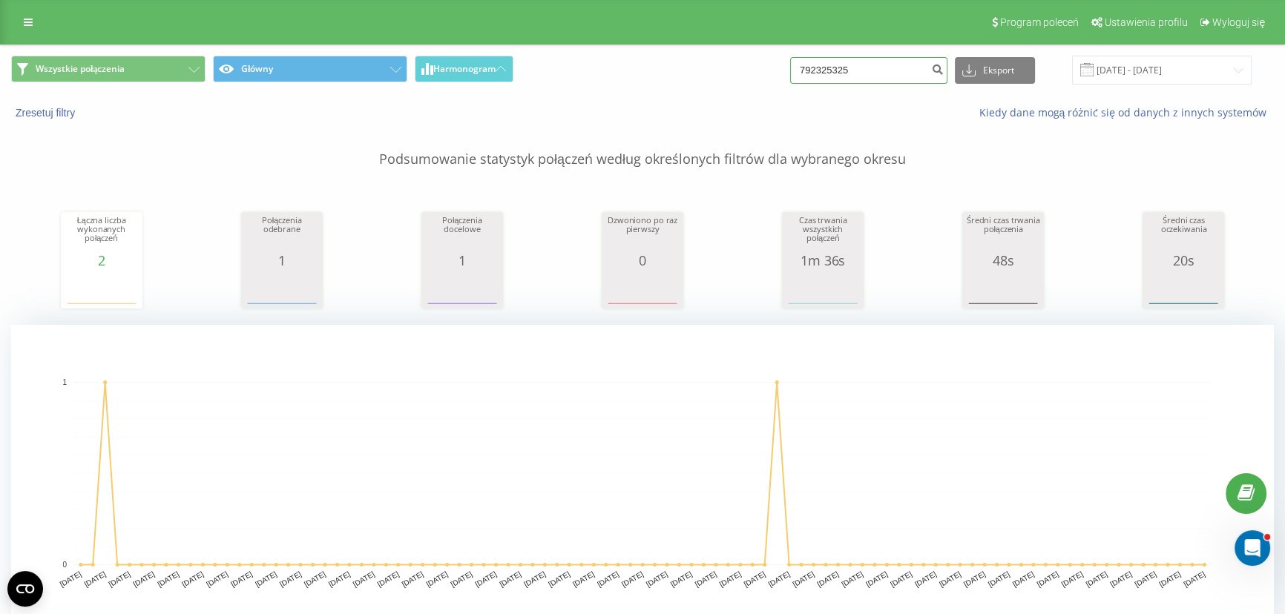
click at [879, 63] on input "792325325" at bounding box center [868, 70] width 157 height 27
paste input "[PHONE_NUMBER]"
click at [860, 67] on input "[PHONE_NUMBER]" at bounding box center [868, 70] width 157 height 27
type input "576084885"
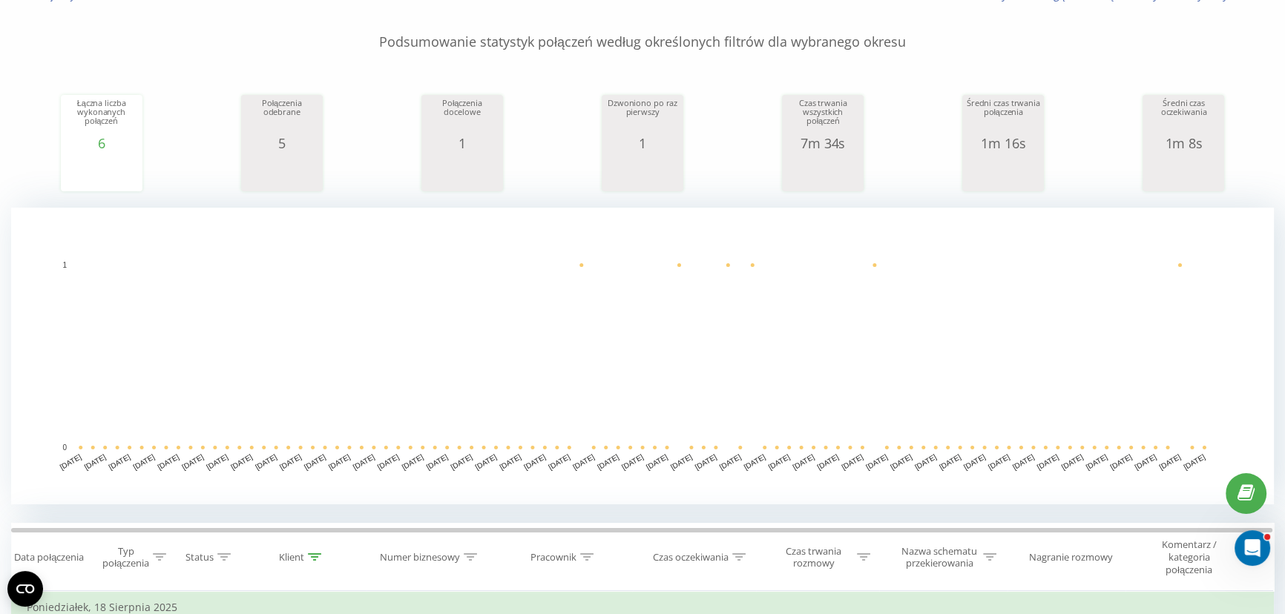
scroll to position [472, 0]
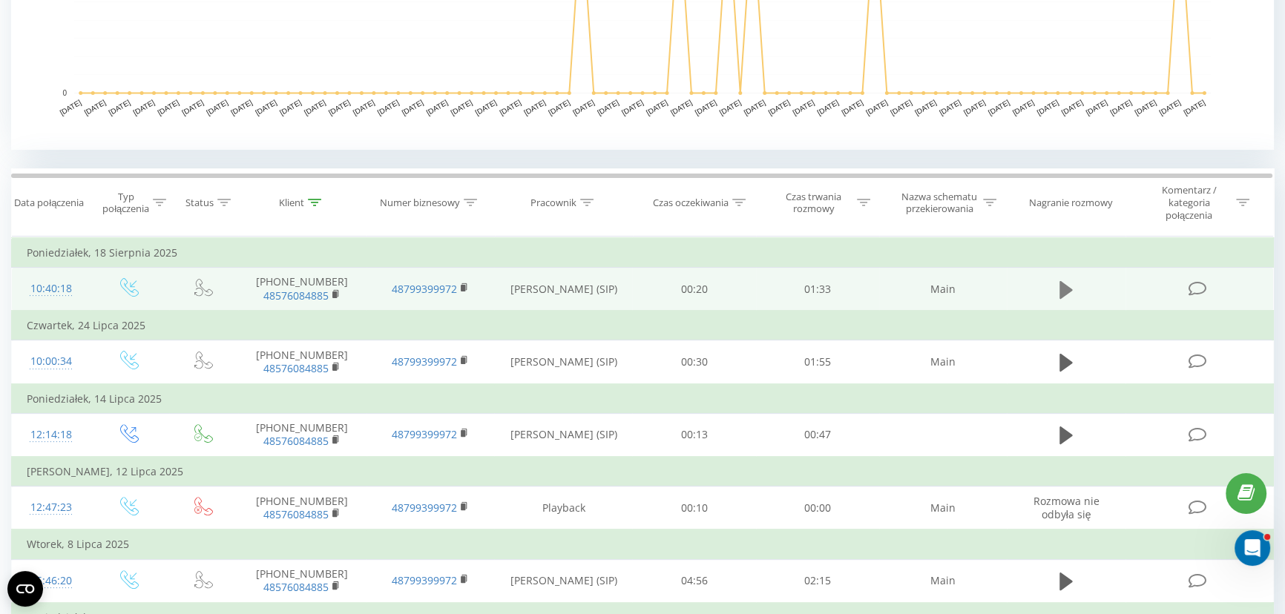
click at [1068, 288] on icon at bounding box center [1065, 289] width 13 height 18
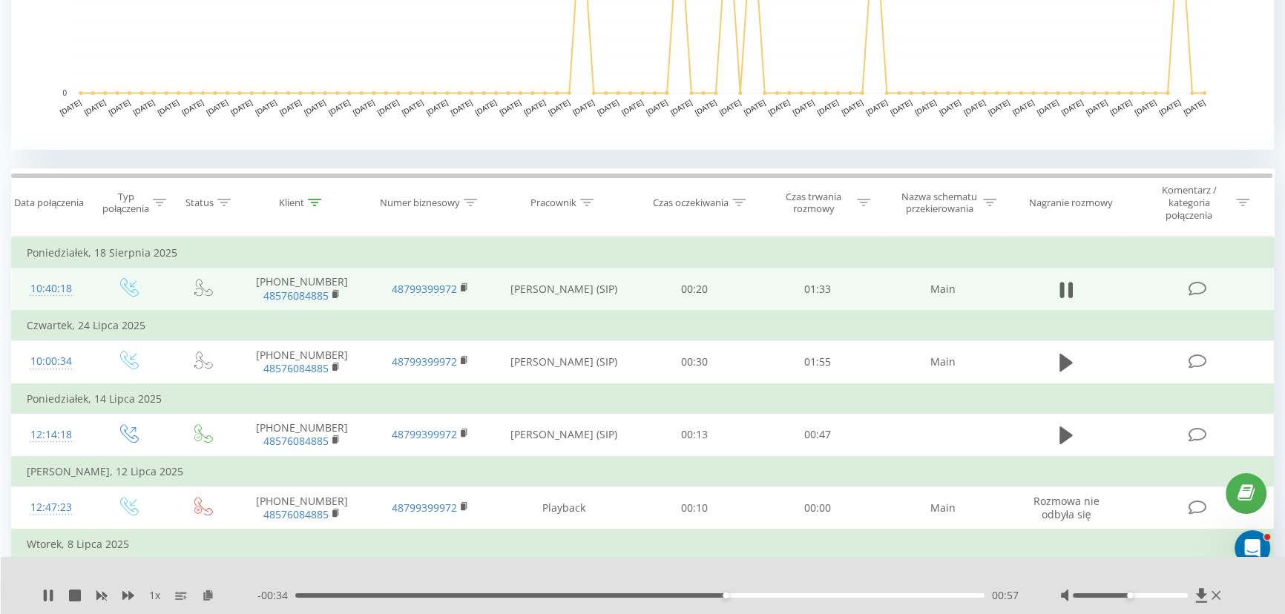
click at [757, 598] on div "- 00:34 00:57 00:57" at bounding box center [639, 595] width 765 height 15
click at [759, 596] on div "00:57" at bounding box center [639, 595] width 689 height 4
click at [783, 596] on div "01:05" at bounding box center [639, 595] width 689 height 4
click at [335, 593] on div "- 00:20 01:11 01:11" at bounding box center [639, 595] width 765 height 15
click at [871, 593] on div "01:13" at bounding box center [639, 595] width 689 height 4
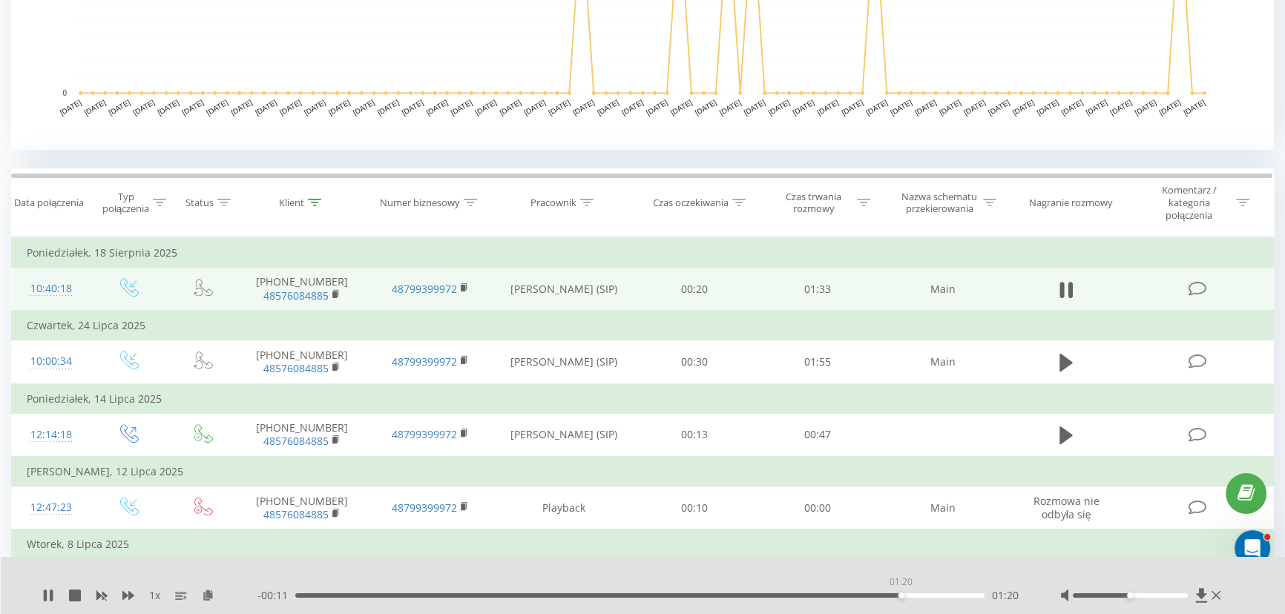
click at [900, 595] on div "01:20" at bounding box center [639, 595] width 689 height 4
click at [936, 594] on div "01:25" at bounding box center [639, 595] width 689 height 4
click at [321, 593] on div "01:25" at bounding box center [639, 595] width 689 height 4
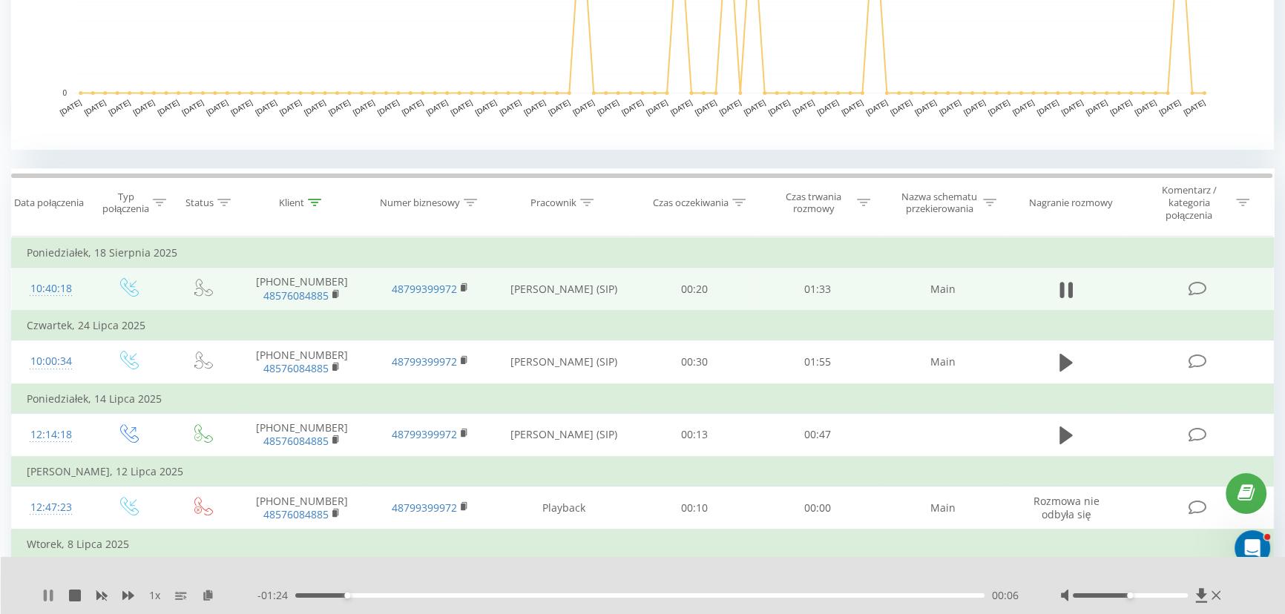
click at [45, 595] on icon at bounding box center [45, 596] width 3 height 12
click at [45, 594] on icon at bounding box center [48, 596] width 9 height 12
click at [47, 593] on icon at bounding box center [48, 596] width 12 height 12
drag, startPoint x: 429, startPoint y: 583, endPoint x: 487, endPoint y: 15, distance: 571.0
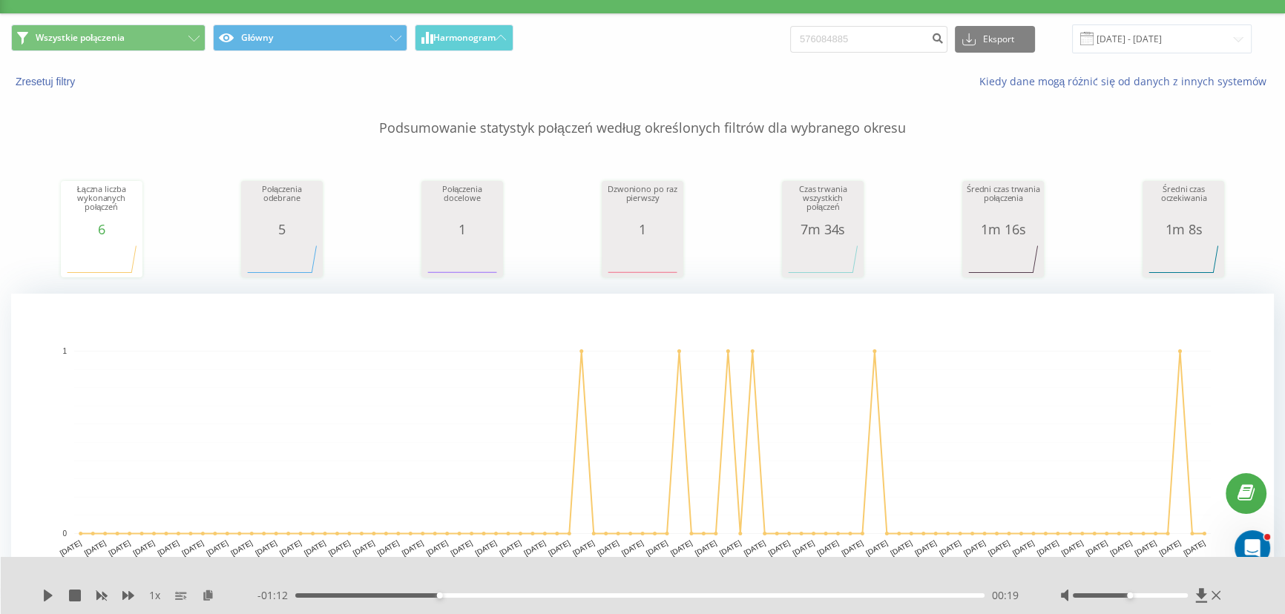
scroll to position [0, 0]
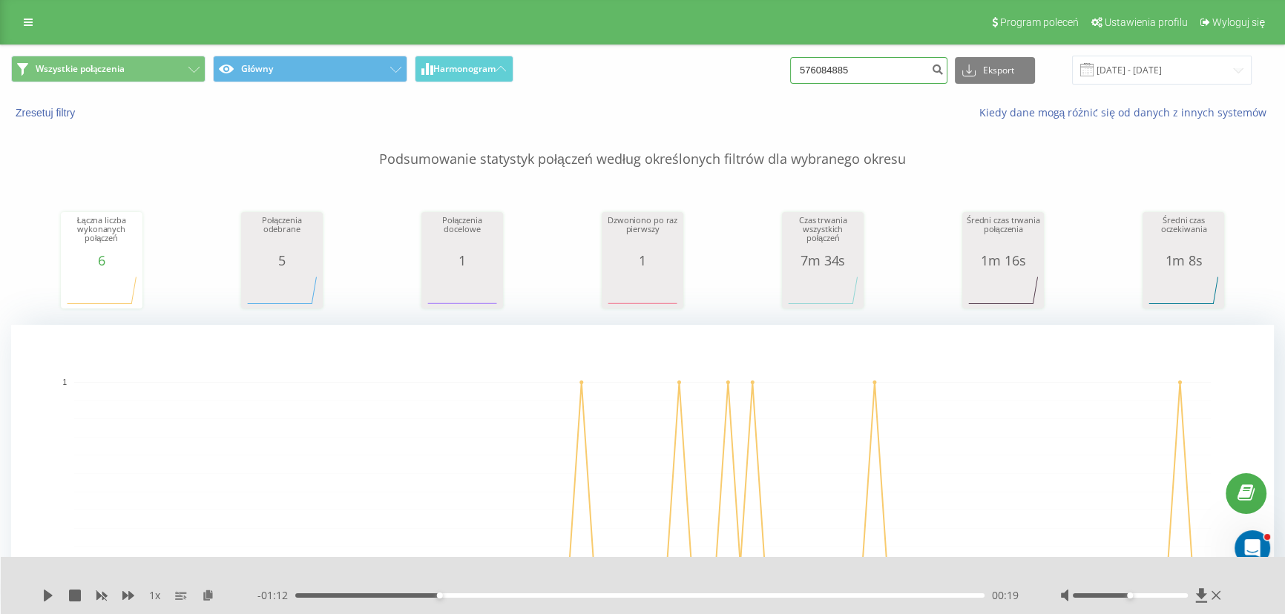
click at [886, 76] on input "576084885" at bounding box center [868, 70] width 157 height 27
paste input "33-413-389"
click at [860, 69] on input "533-413-389" at bounding box center [868, 70] width 157 height 27
type input "533413389"
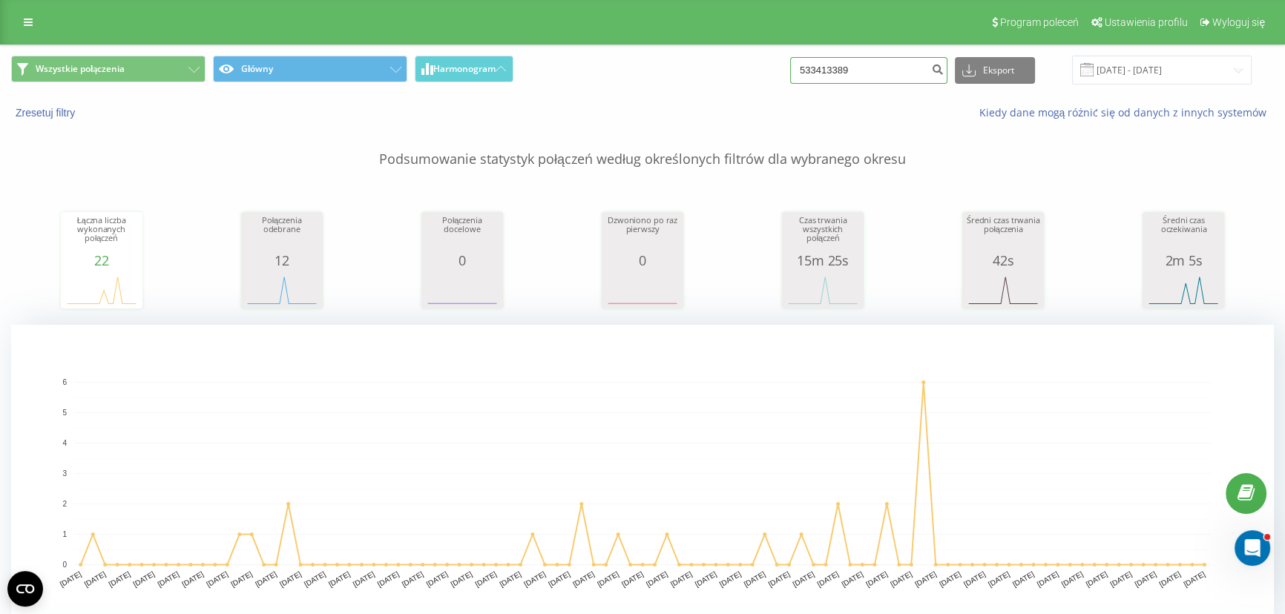
click at [890, 75] on input "533413389" at bounding box center [868, 70] width 157 height 27
paste input "48726364685"
type input "48726364685"
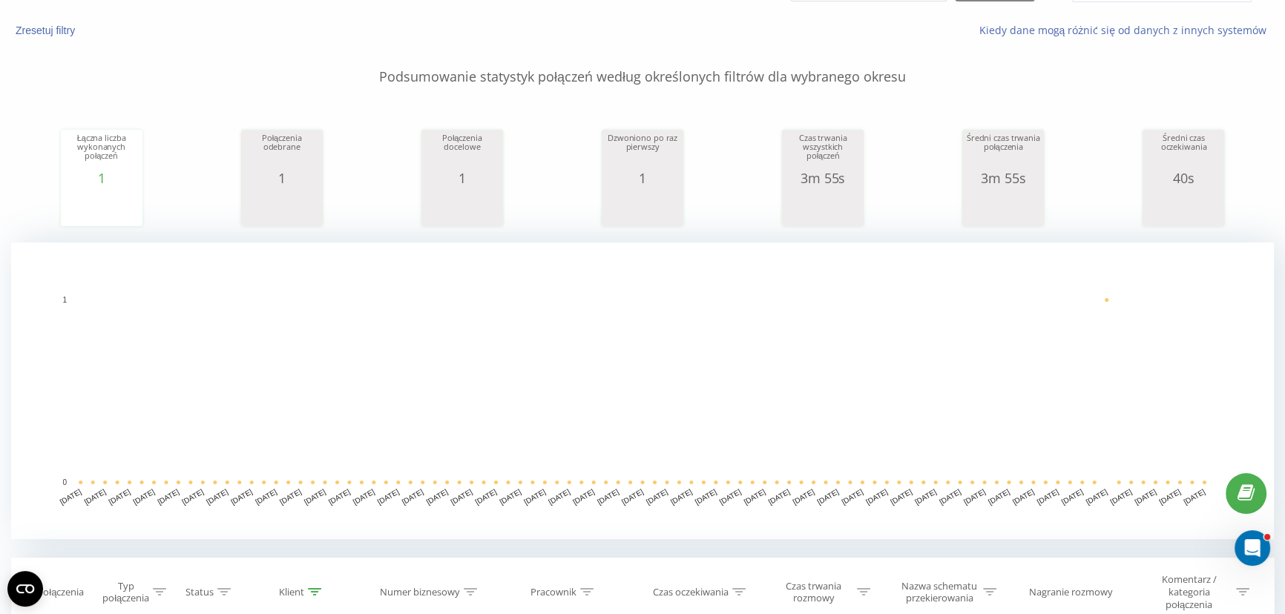
scroll to position [67, 0]
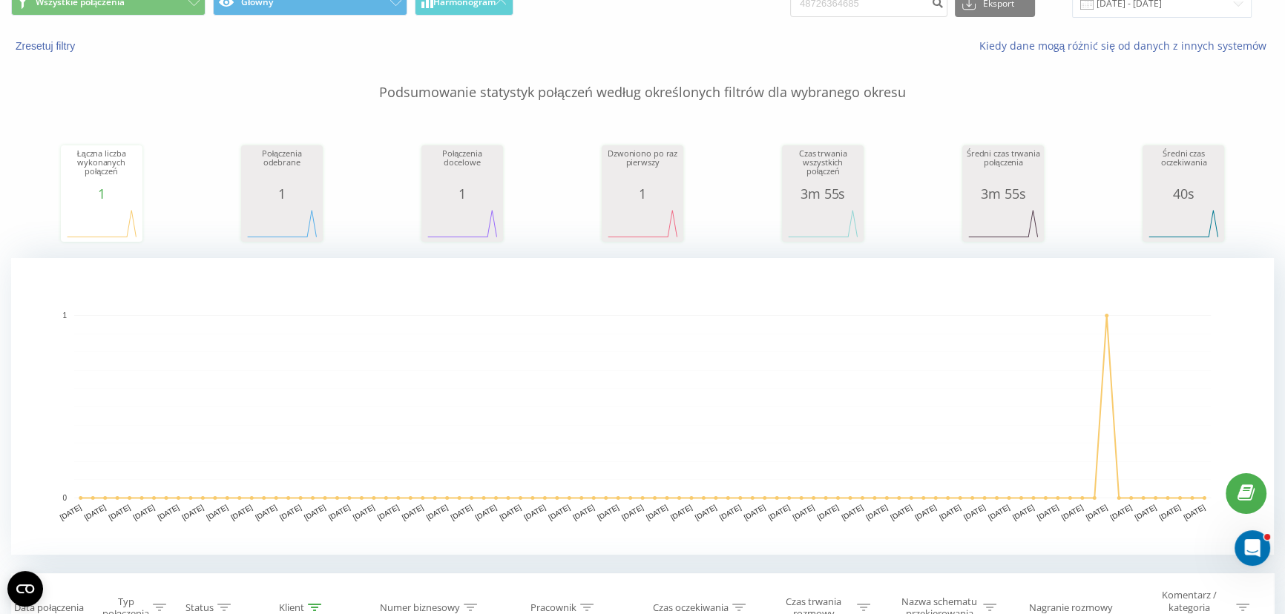
click at [745, 116] on div "Łączna liczba wykonanych połączeń 1 date totalCalls [DATE] 0 [DATE] 0 [DATE] 0 …" at bounding box center [642, 180] width 1262 height 128
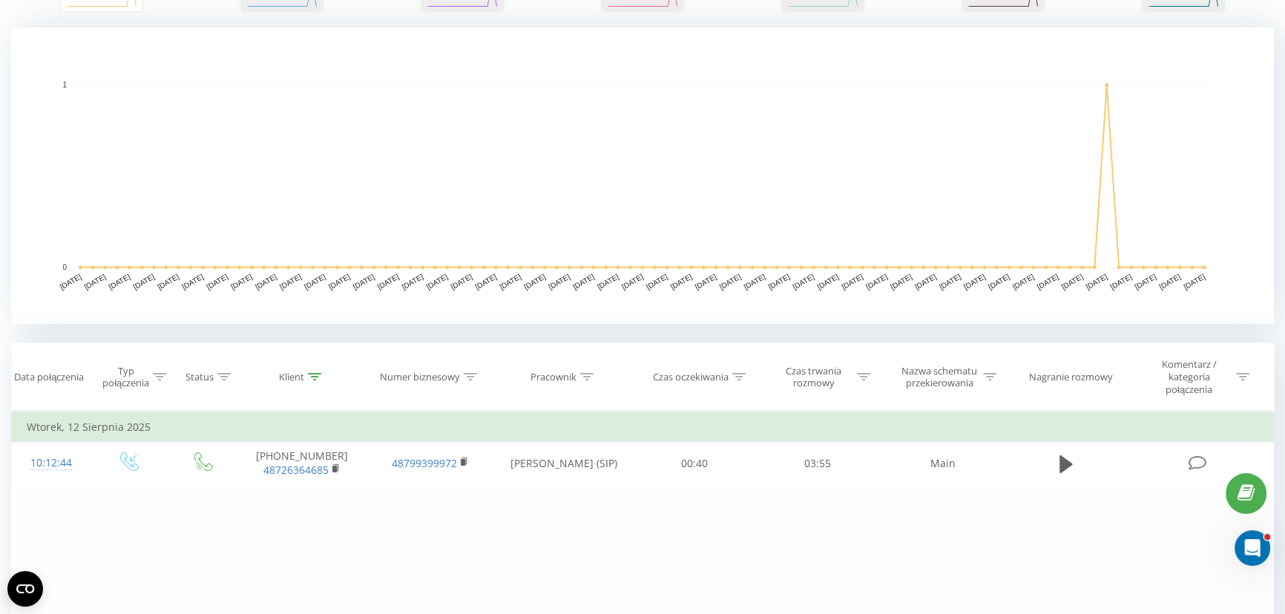
scroll to position [337, 0]
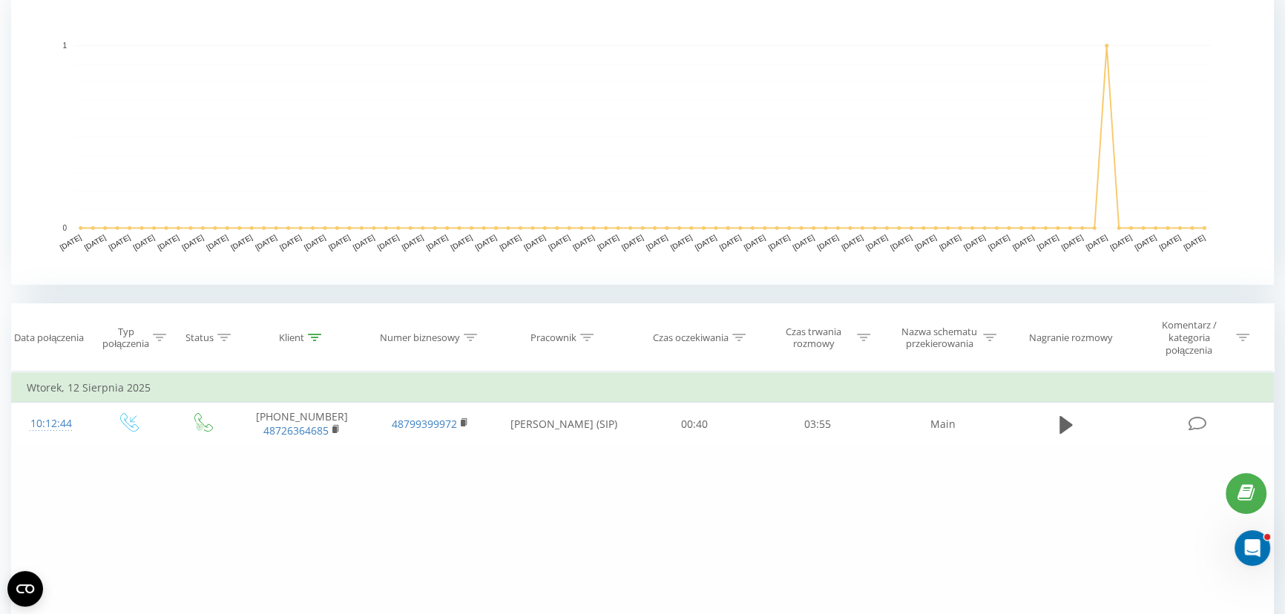
drag, startPoint x: 744, startPoint y: 116, endPoint x: 704, endPoint y: 278, distance: 167.3
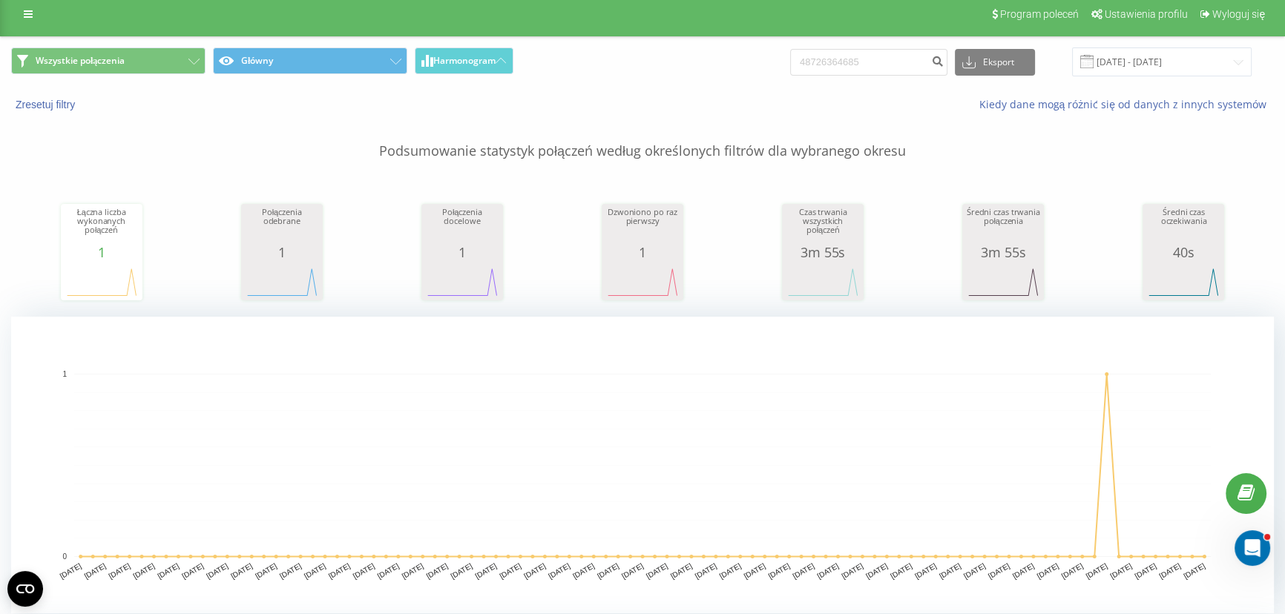
scroll to position [269, 0]
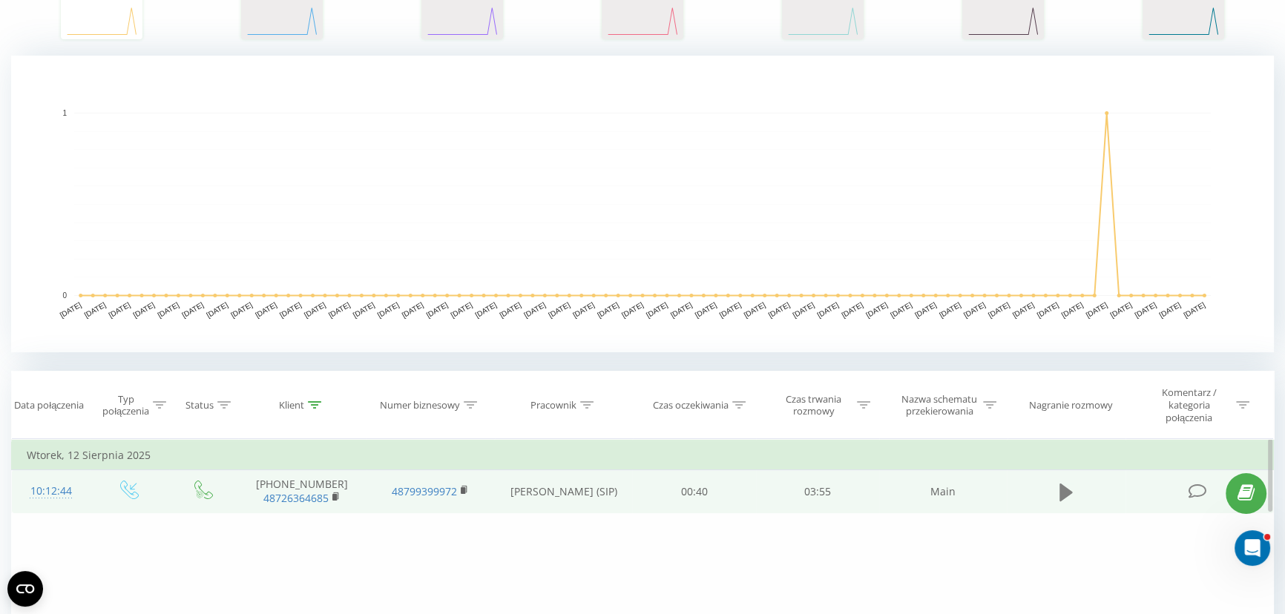
click at [1066, 489] on icon at bounding box center [1065, 492] width 13 height 18
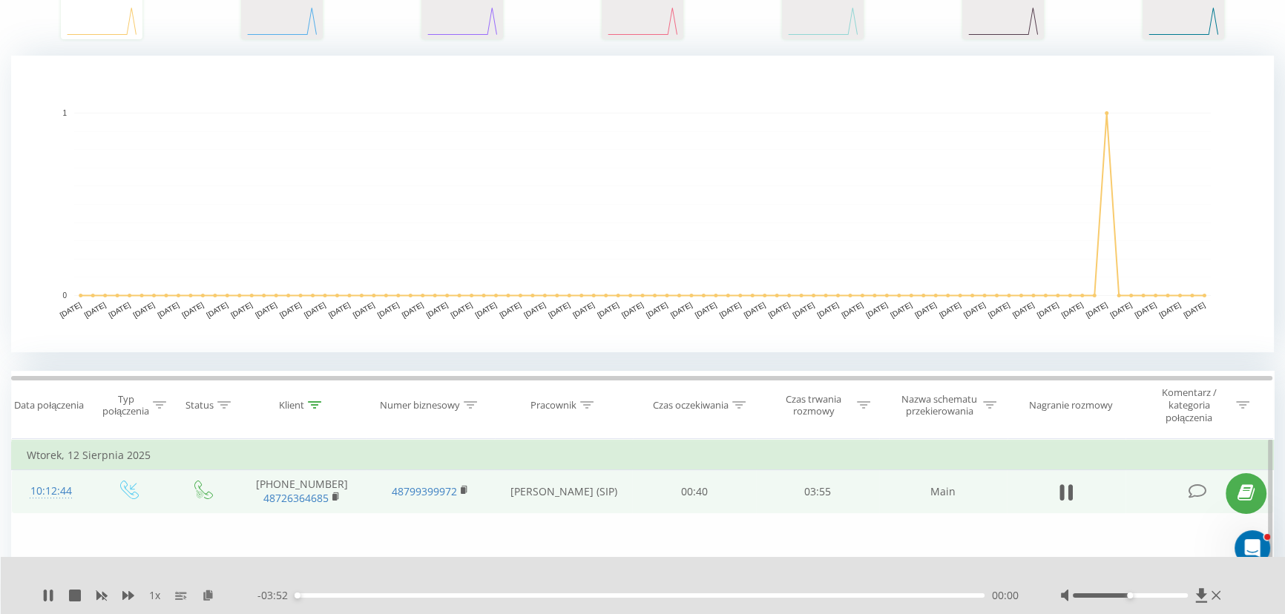
click at [311, 594] on div "00:00" at bounding box center [639, 595] width 689 height 4
click at [333, 593] on div "00:07" at bounding box center [639, 595] width 689 height 4
click at [384, 594] on div "00:15" at bounding box center [639, 595] width 689 height 4
click at [450, 596] on div "00:30" at bounding box center [639, 595] width 689 height 4
click at [492, 594] on div "00:53" at bounding box center [639, 595] width 689 height 4
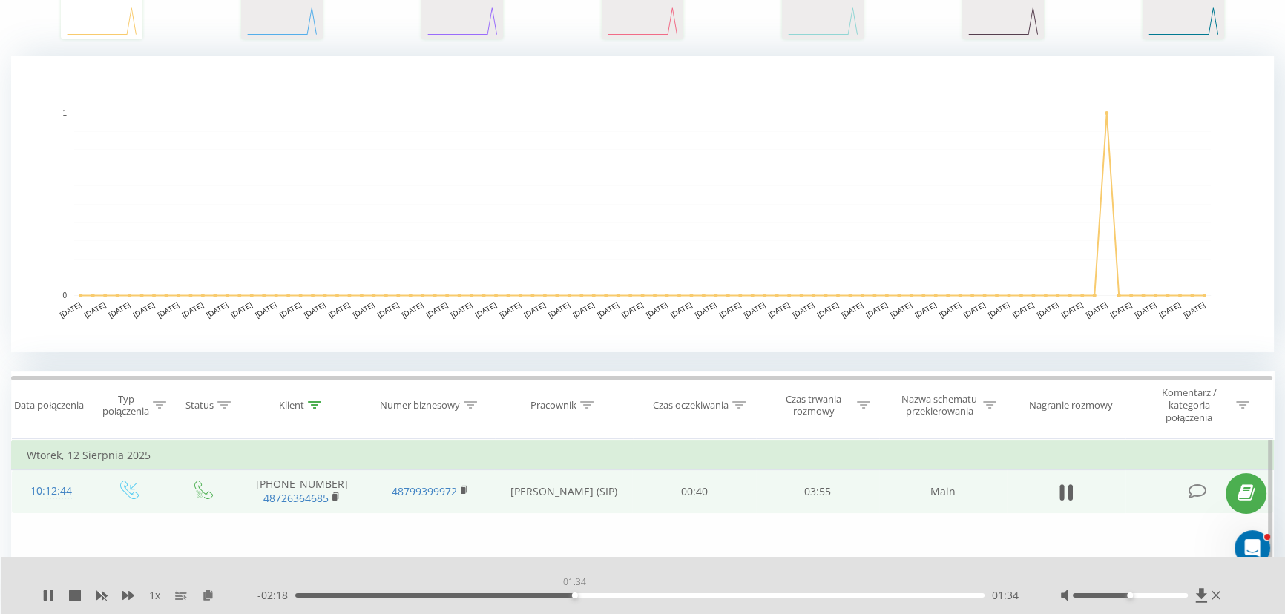
click at [574, 596] on div "01:34" at bounding box center [639, 595] width 689 height 4
click at [47, 593] on icon at bounding box center [48, 596] width 12 height 12
drag, startPoint x: 534, startPoint y: 569, endPoint x: 1102, endPoint y: 490, distance: 573.6
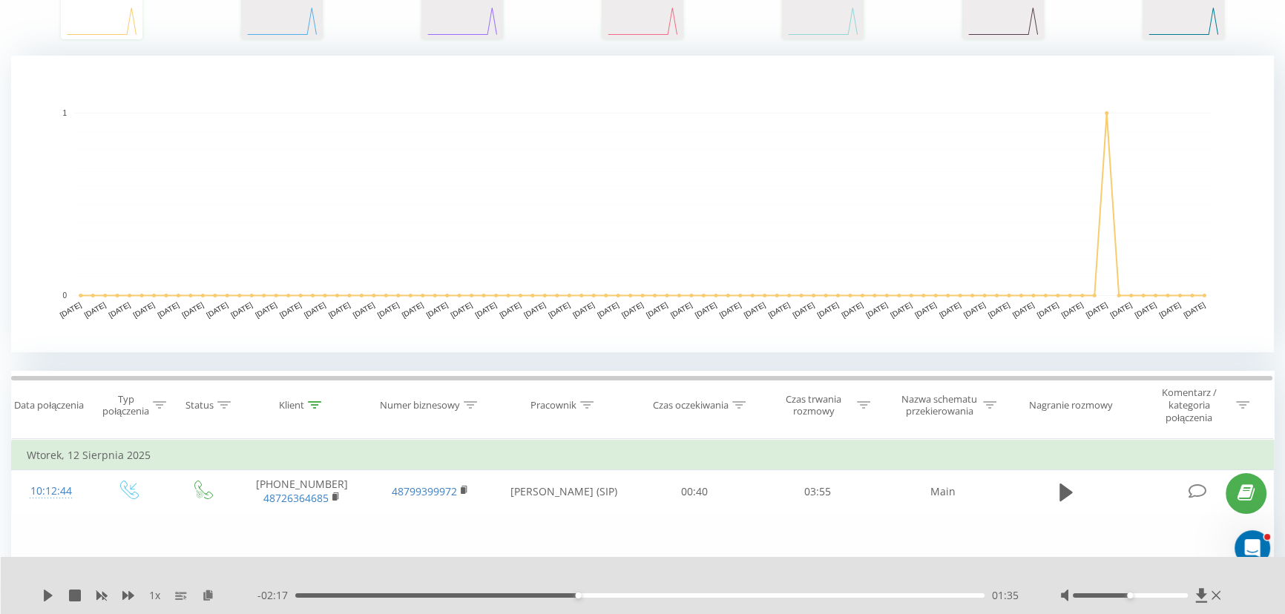
scroll to position [0, 0]
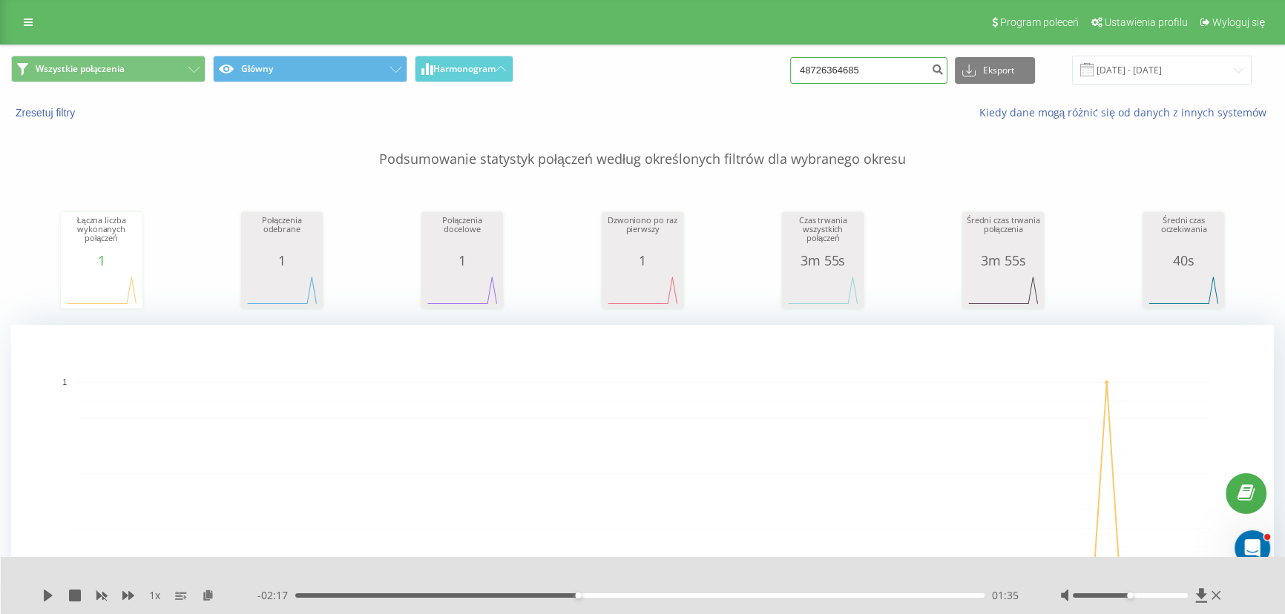
click at [890, 65] on input "48726364685" at bounding box center [868, 70] width 157 height 27
paste input "1284536"
type input "48721284536"
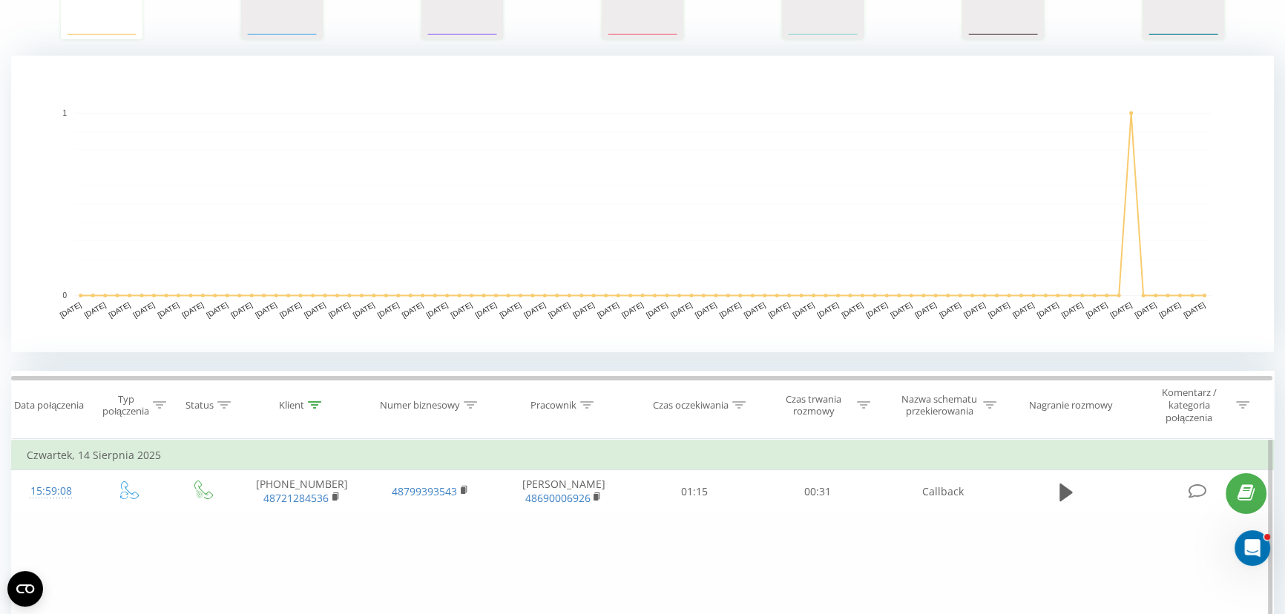
drag, startPoint x: 999, startPoint y: 563, endPoint x: 1009, endPoint y: 561, distance: 9.9
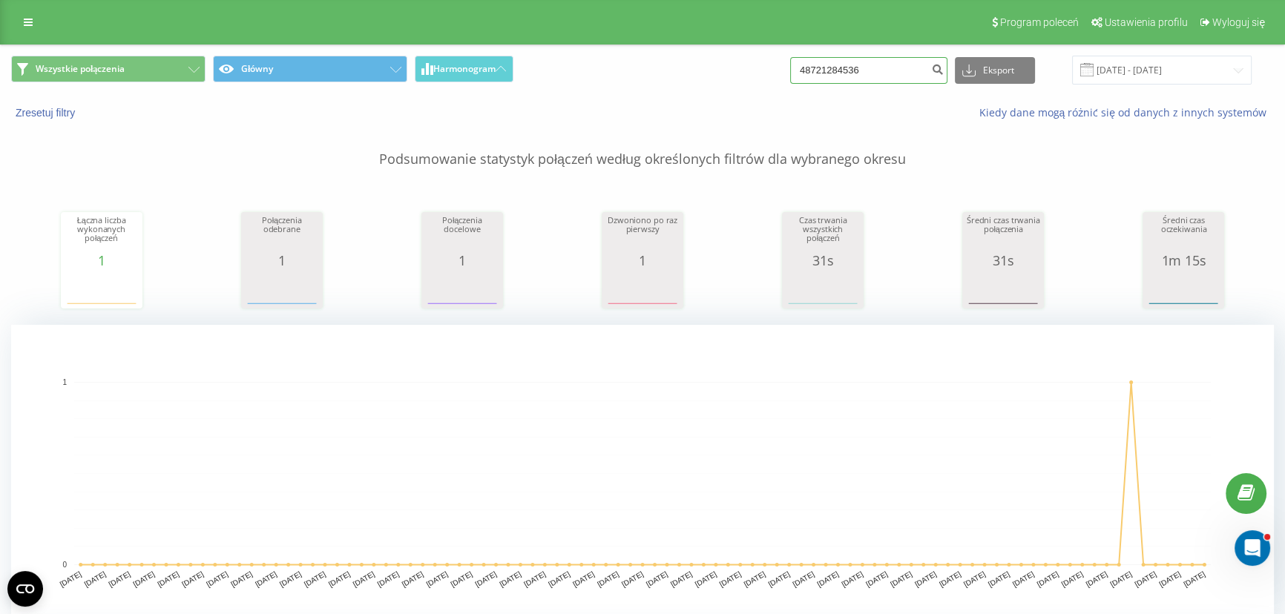
click at [917, 59] on input "48721284536" at bounding box center [868, 70] width 157 height 27
paste input "505028314"
type input "48505028314"
click at [877, 74] on input "48505028314" at bounding box center [868, 70] width 157 height 27
paste input "694958380"
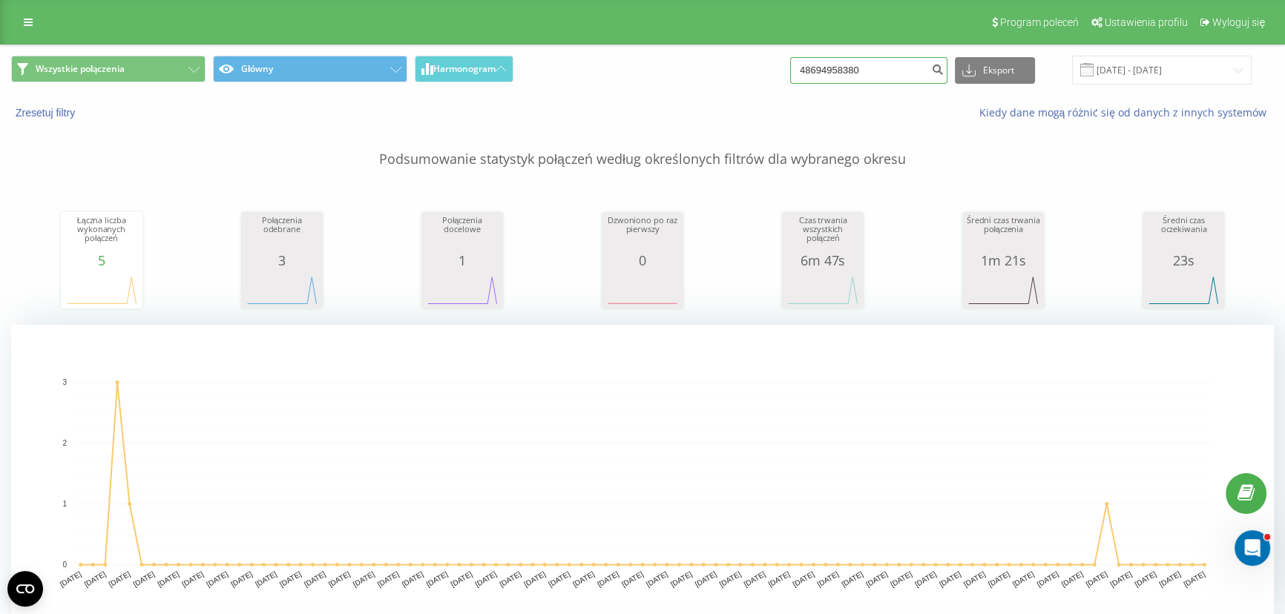
type input "48694958380"
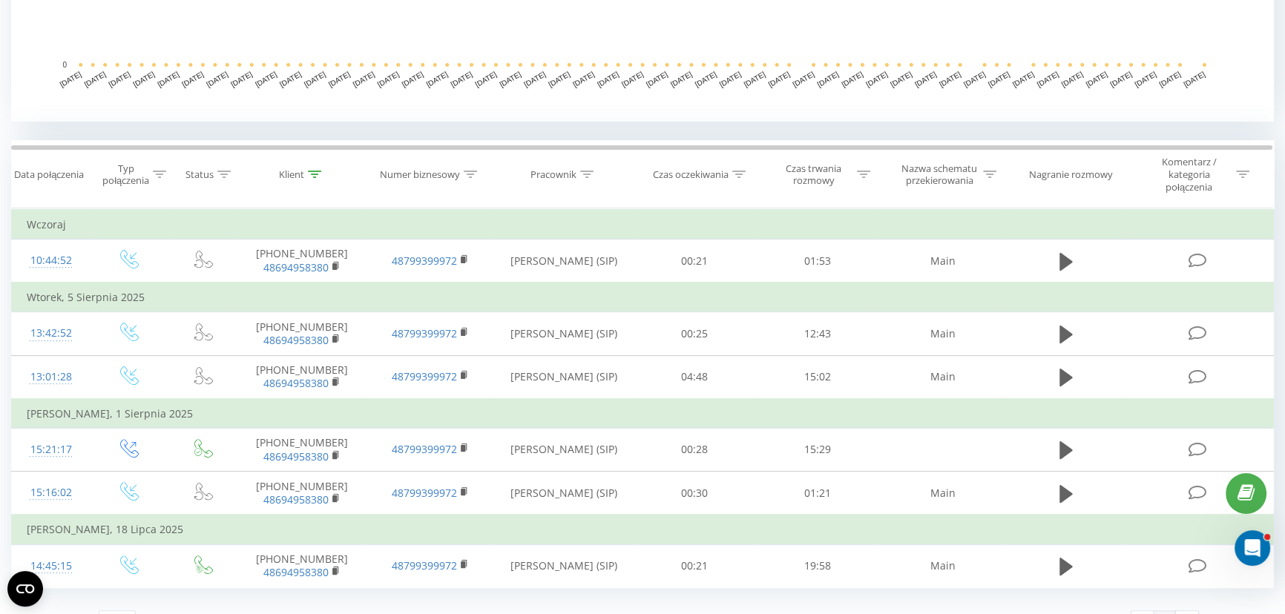
scroll to position [527, 0]
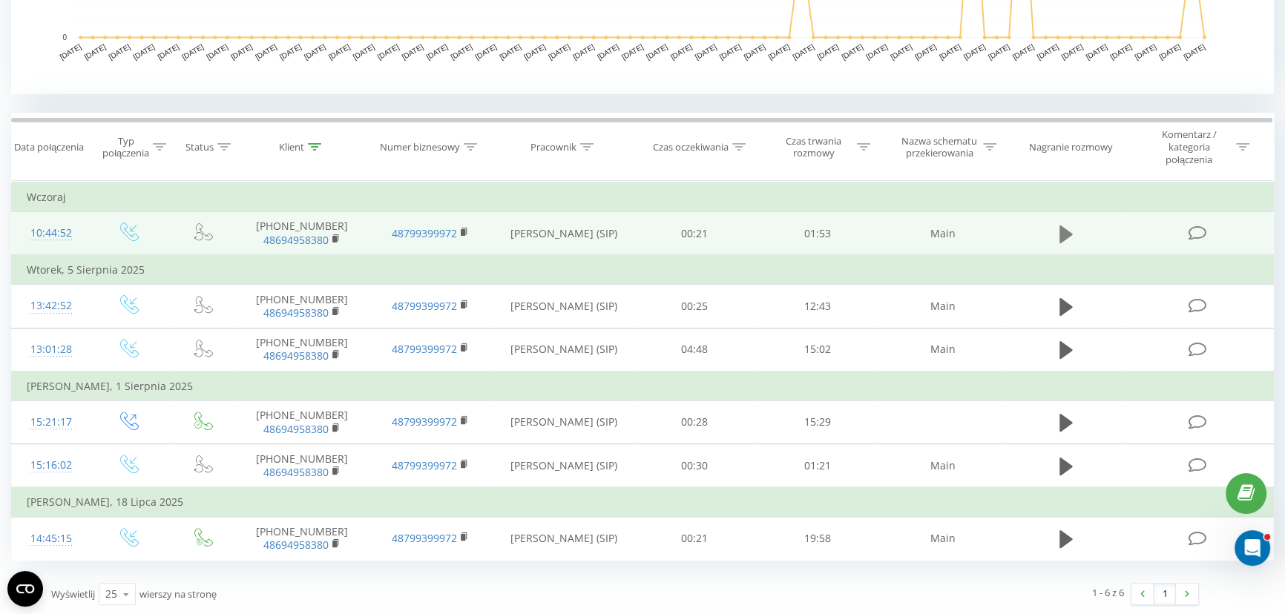
click at [1073, 229] on button at bounding box center [1066, 234] width 22 height 22
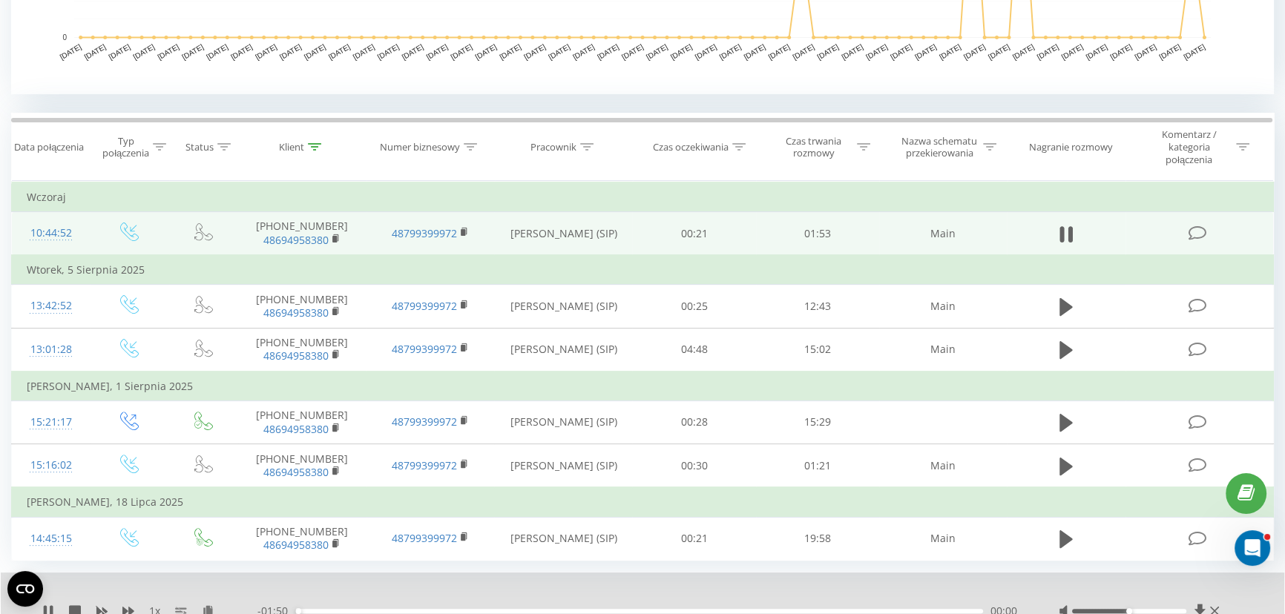
click at [320, 609] on div "00:00" at bounding box center [639, 611] width 688 height 4
click at [50, 607] on icon at bounding box center [51, 611] width 3 height 12
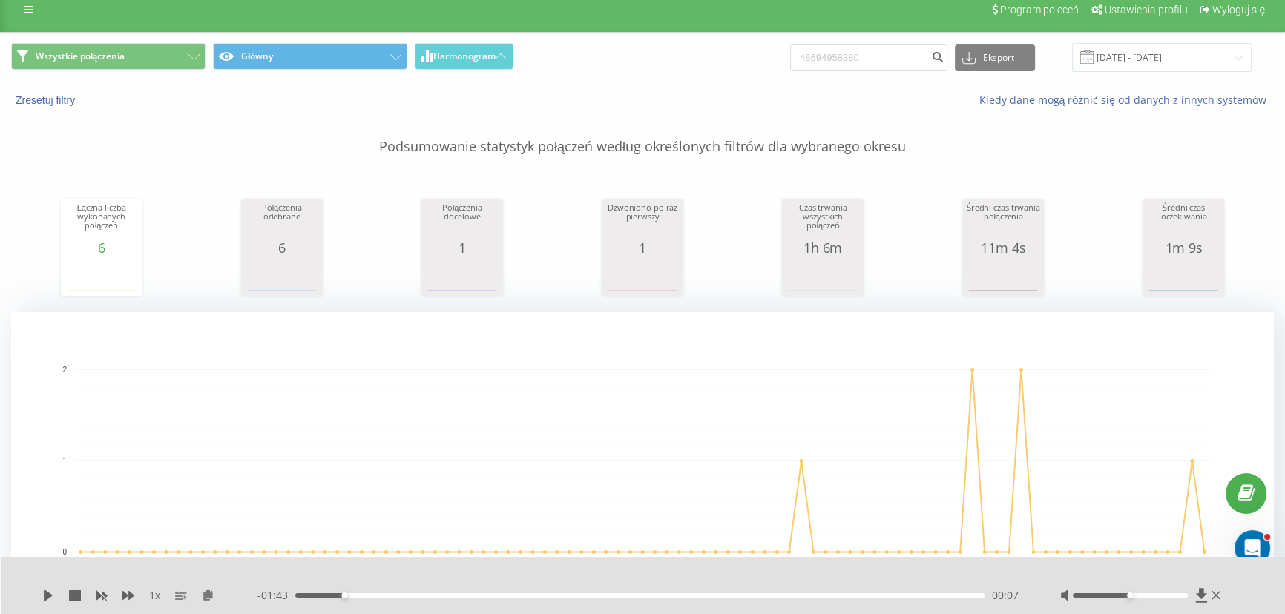
scroll to position [0, 0]
